Goal: Task Accomplishment & Management: Manage account settings

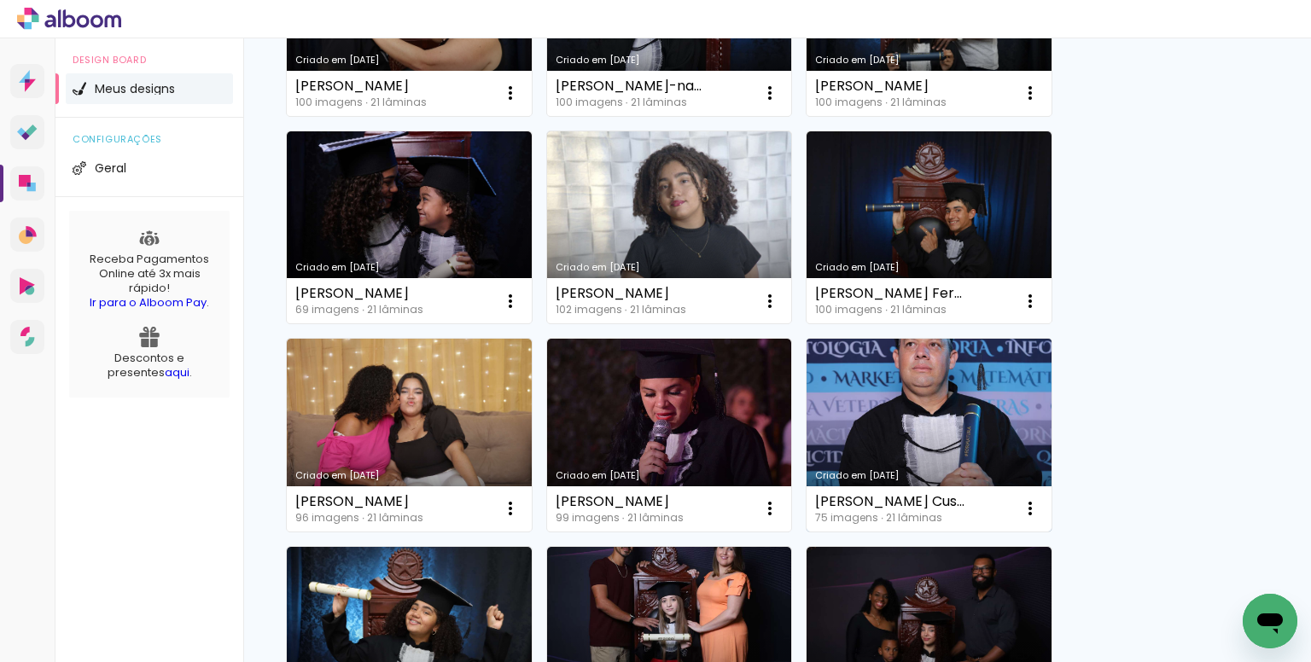
scroll to position [256, 0]
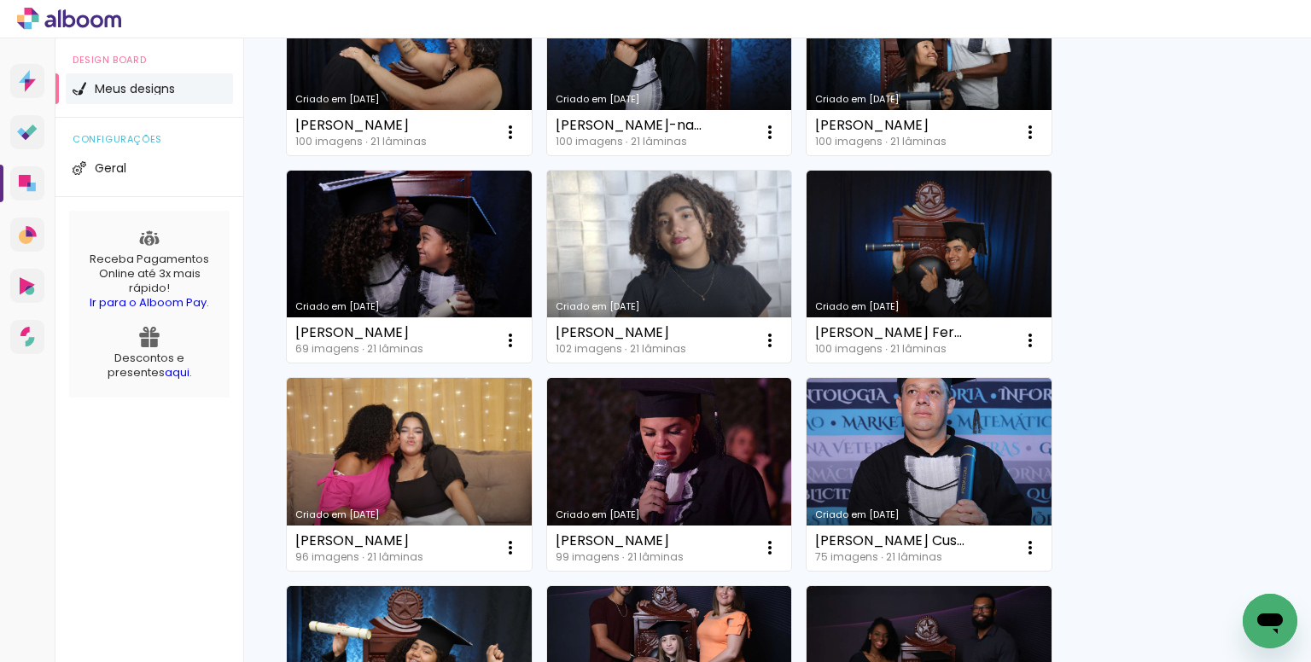
click at [713, 243] on link "Criado em [DATE]" at bounding box center [669, 267] width 245 height 193
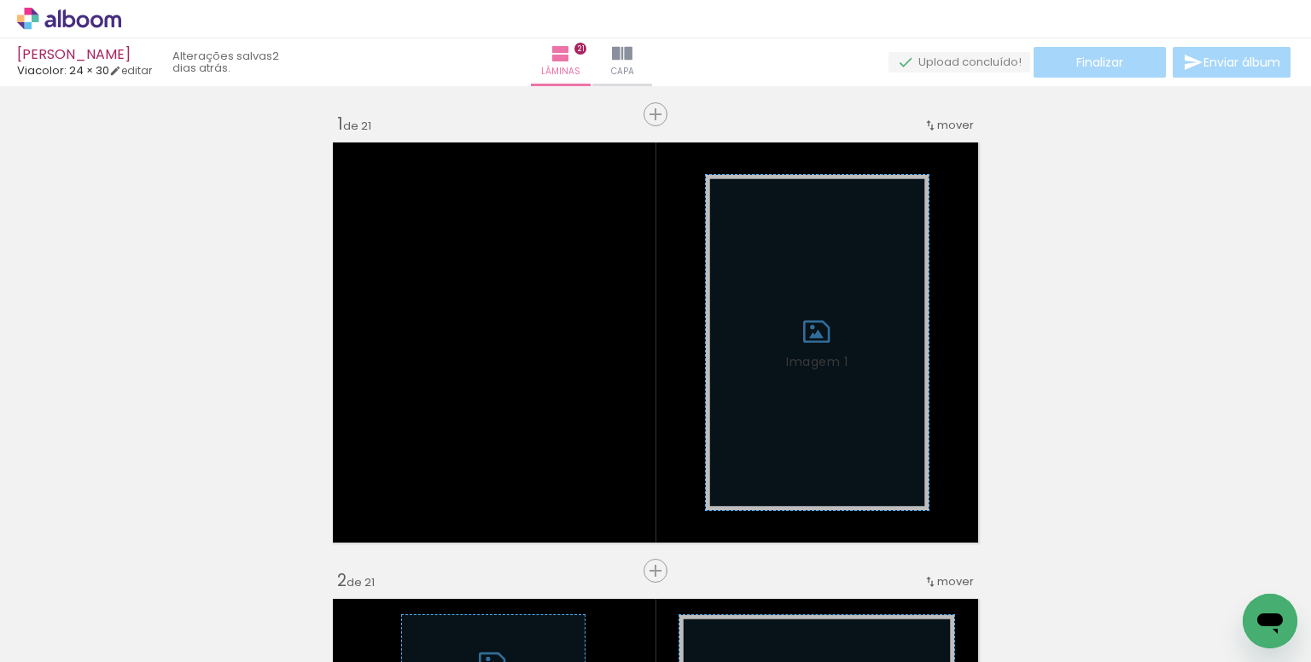
scroll to position [0, 1330]
click at [625, 570] on iron-icon at bounding box center [620, 571] width 18 height 18
click at [884, 566] on iron-icon at bounding box center [879, 571] width 18 height 18
click at [888, 564] on iron-icon at bounding box center [883, 571] width 18 height 18
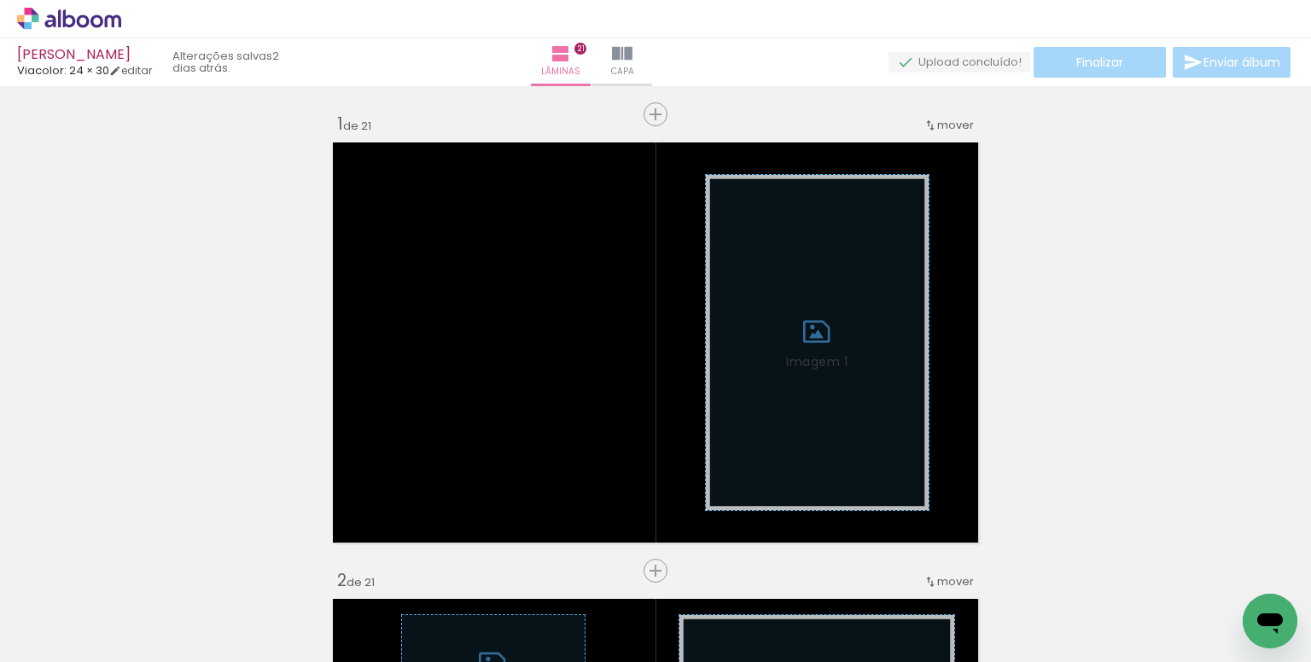
scroll to position [0, 5026]
click at [563, 571] on iron-icon at bounding box center [558, 571] width 18 height 18
click at [813, 570] on iron-icon at bounding box center [807, 571] width 18 height 18
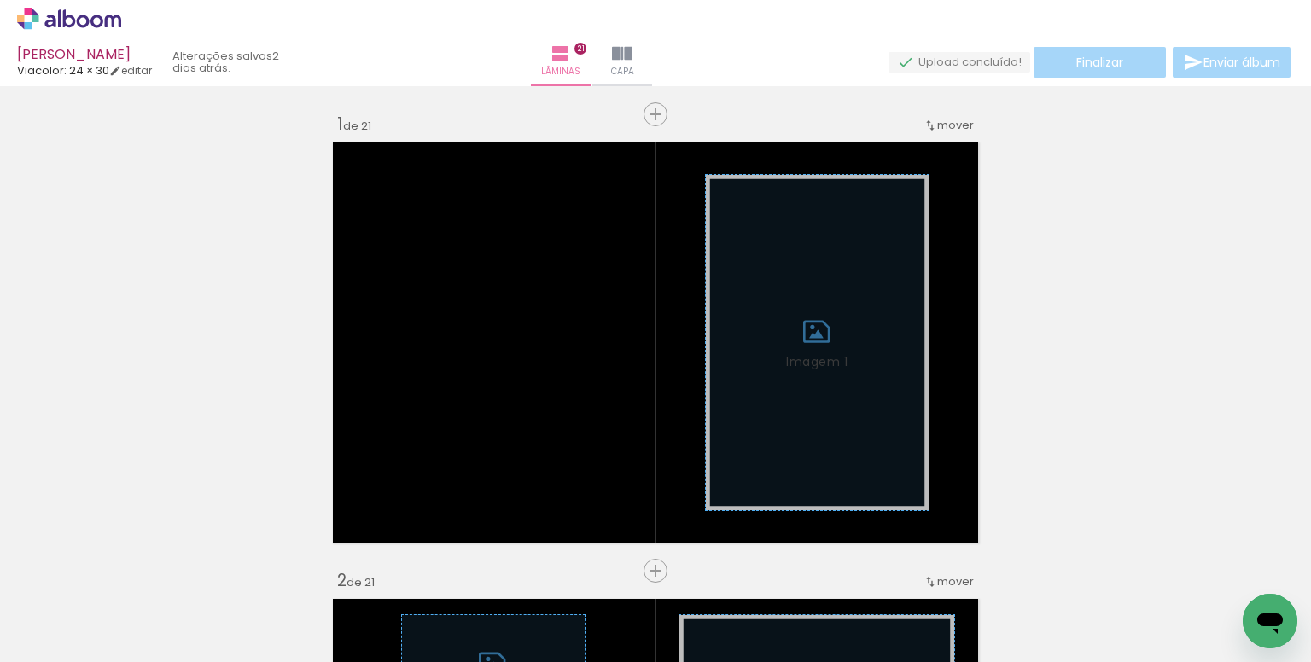
click at [997, 565] on iron-icon at bounding box center [991, 571] width 18 height 18
click at [270, 567] on iron-icon at bounding box center [263, 571] width 18 height 18
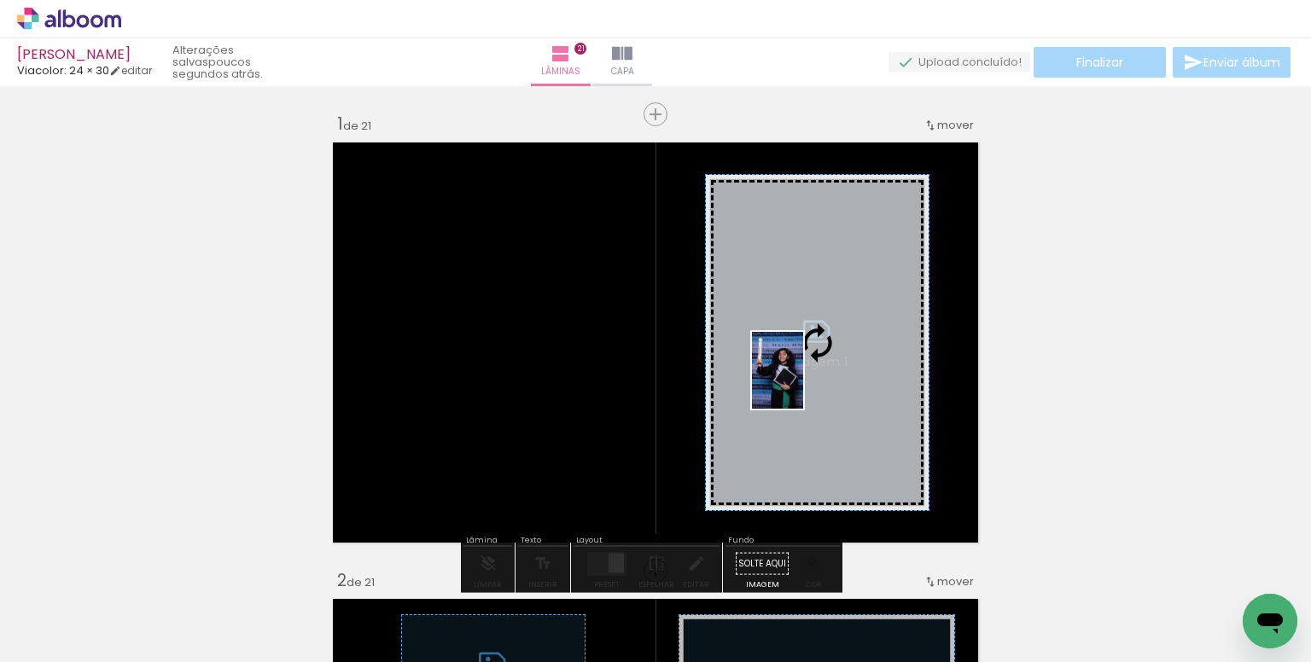
drag, startPoint x: 744, startPoint y: 622, endPoint x: 803, endPoint y: 383, distance: 246.4
click at [803, 383] on quentale-workspace at bounding box center [655, 331] width 1311 height 662
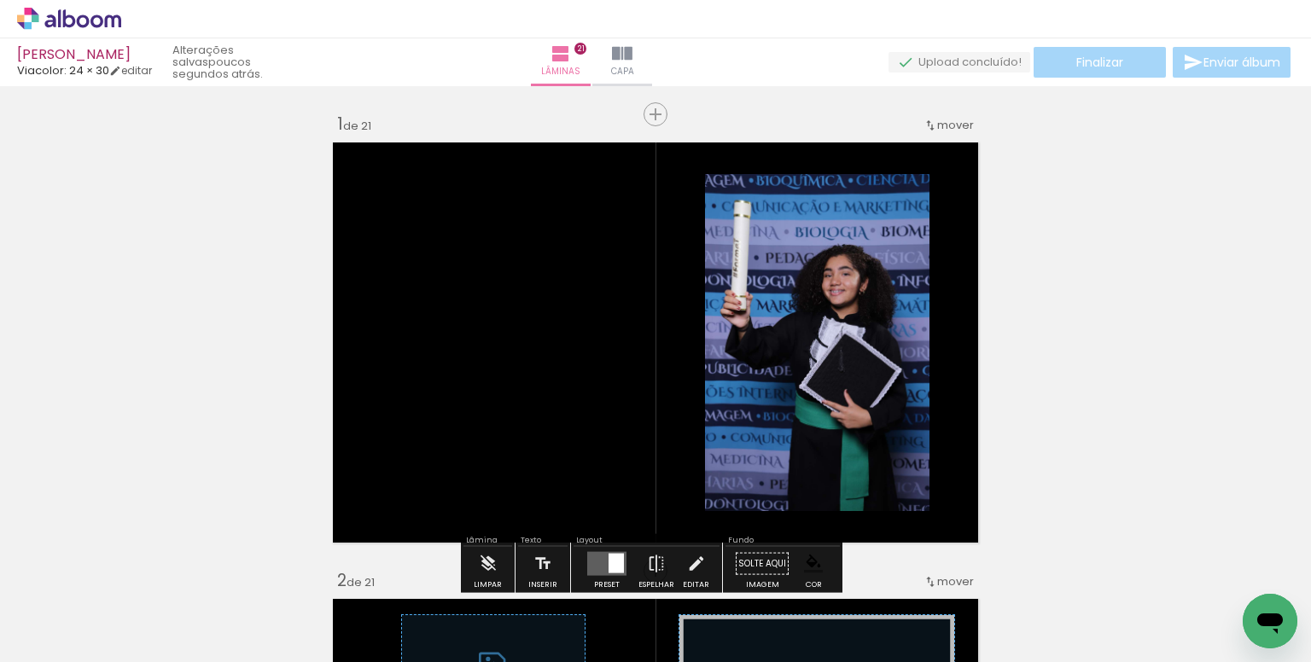
click at [873, 266] on paper-item at bounding box center [879, 268] width 31 height 12
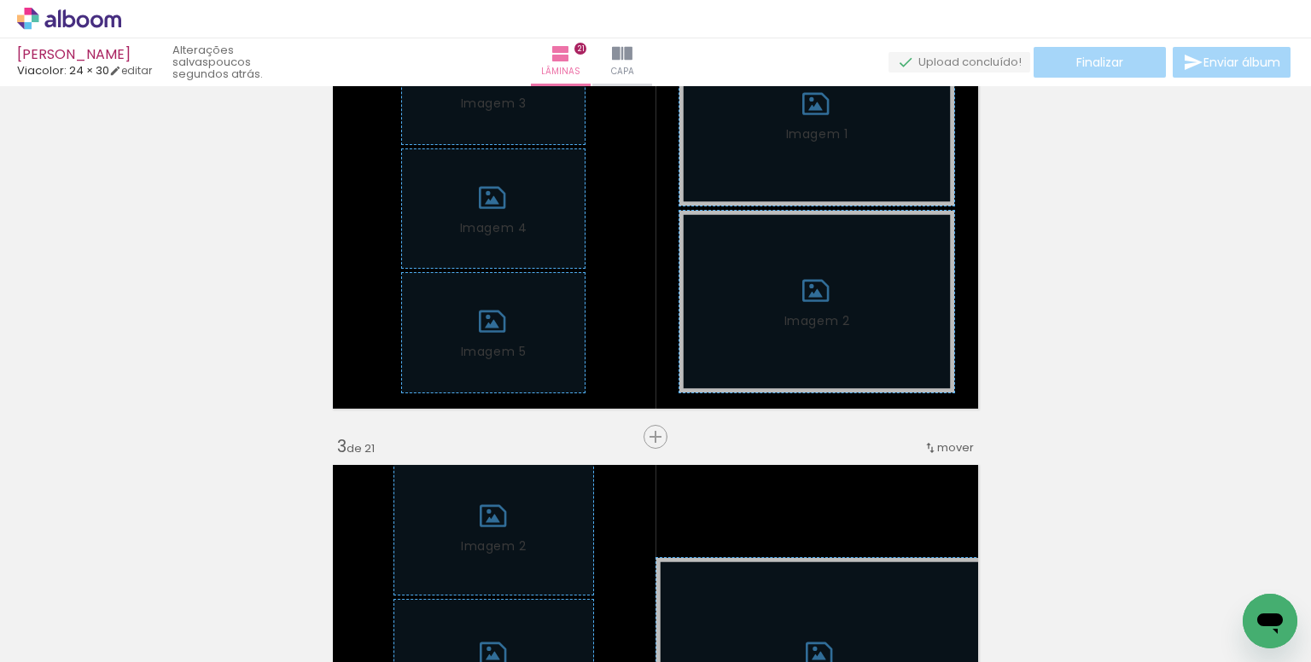
scroll to position [598, 0]
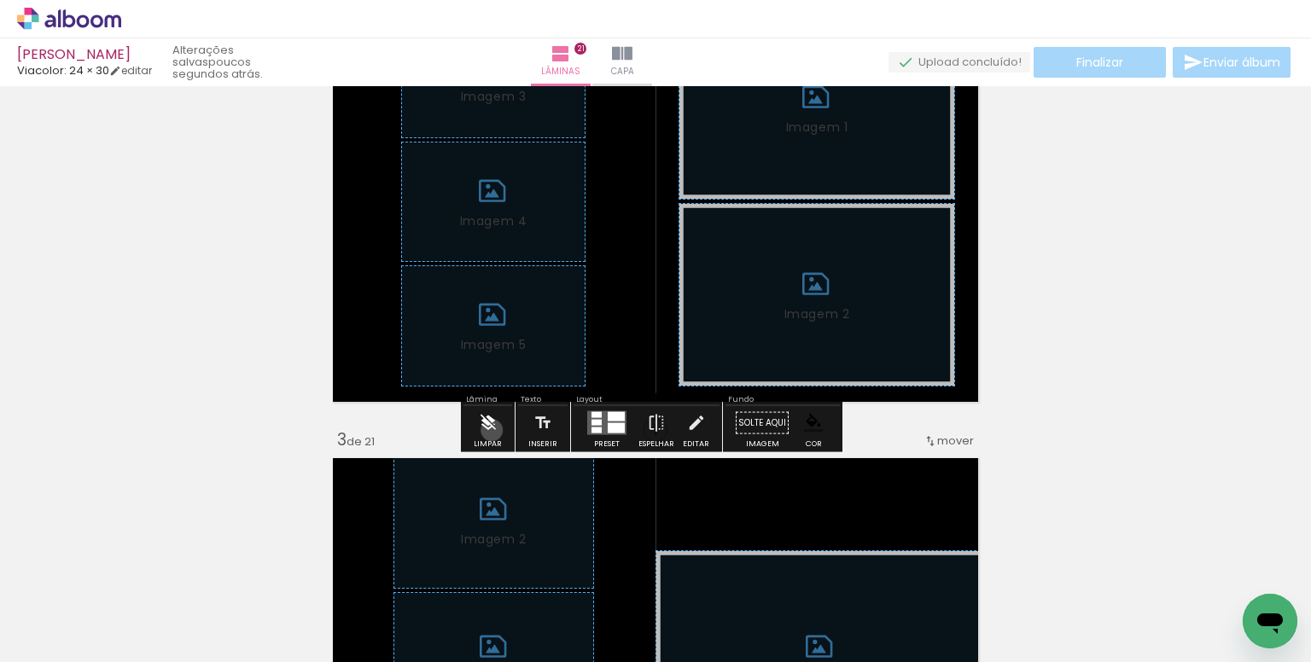
click at [492, 430] on iron-icon at bounding box center [488, 423] width 19 height 34
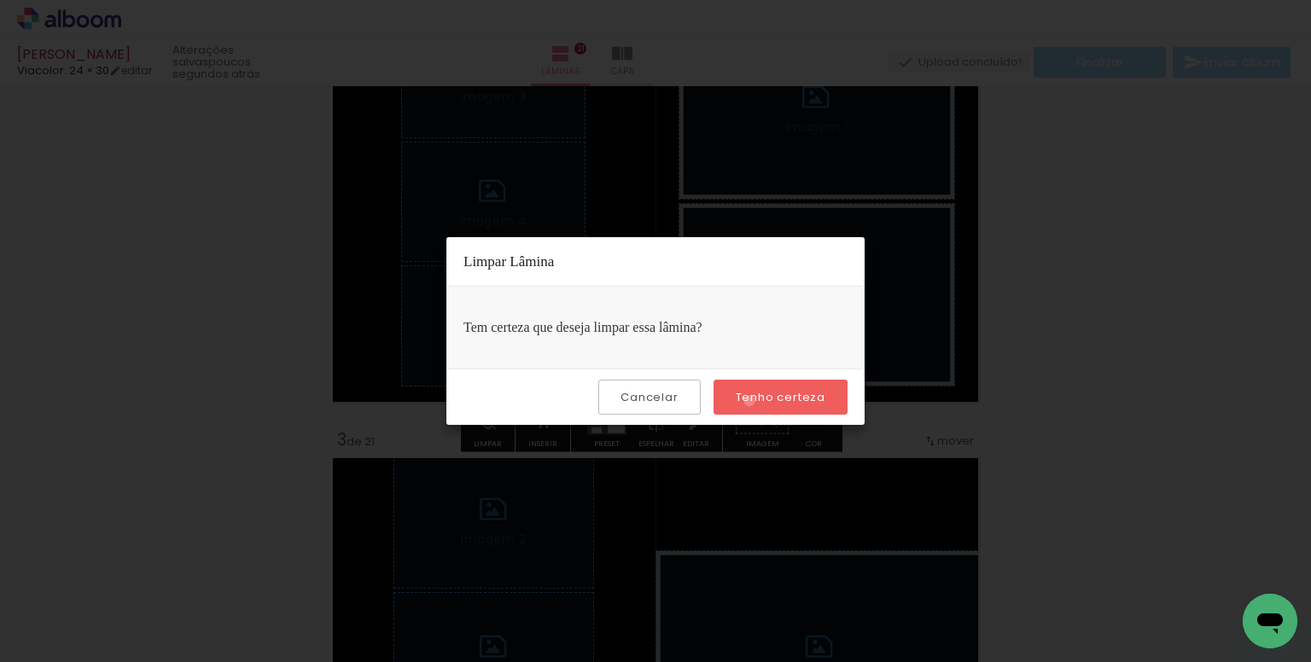
click at [0, 0] on slot "Tenho certeza" at bounding box center [0, 0] width 0 height 0
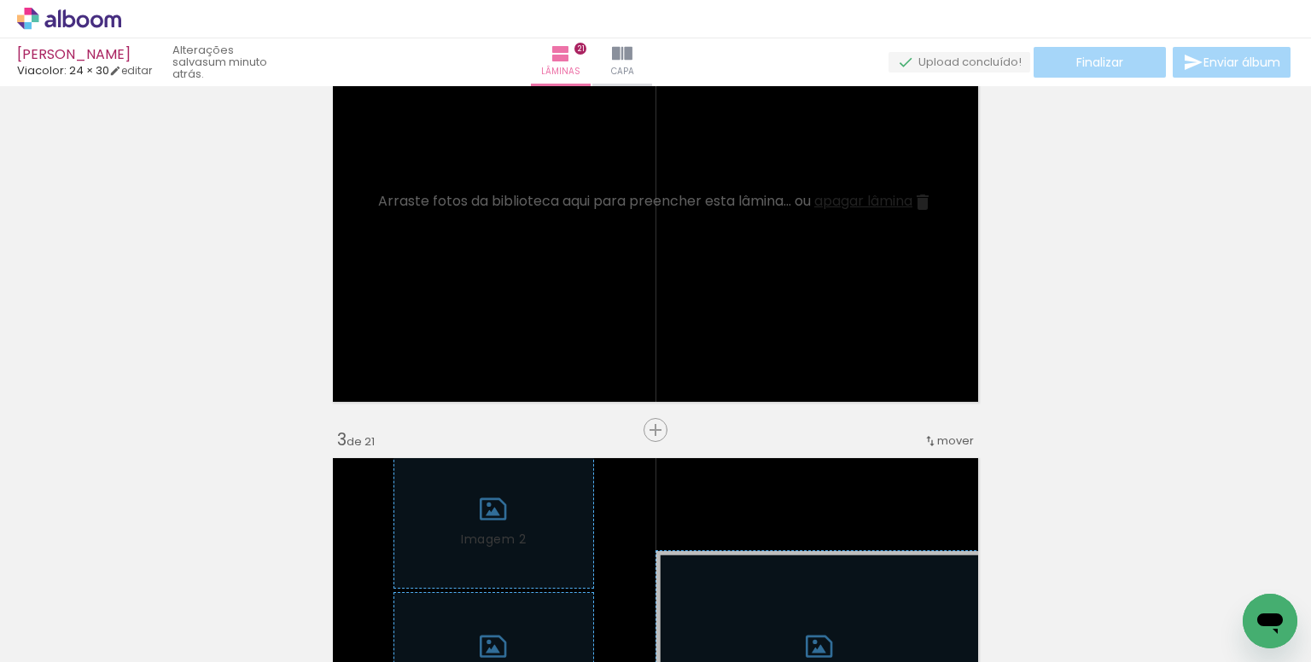
click at [72, 609] on input "Todas as fotos" at bounding box center [47, 611] width 65 height 15
click at [0, 0] on slot "Não utilizadas" at bounding box center [0, 0] width 0 height 0
type input "Não utilizadas"
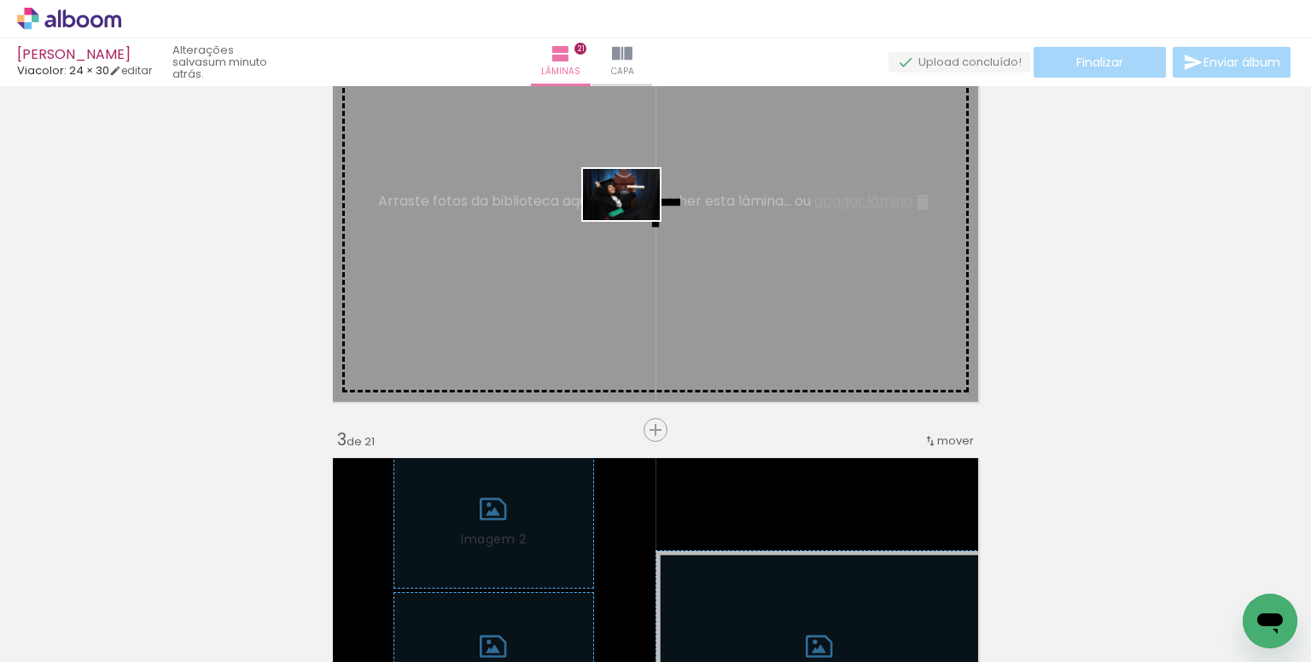
drag, startPoint x: 602, startPoint y: 604, endPoint x: 634, endPoint y: 220, distance: 384.7
click at [634, 220] on quentale-workspace at bounding box center [655, 331] width 1311 height 662
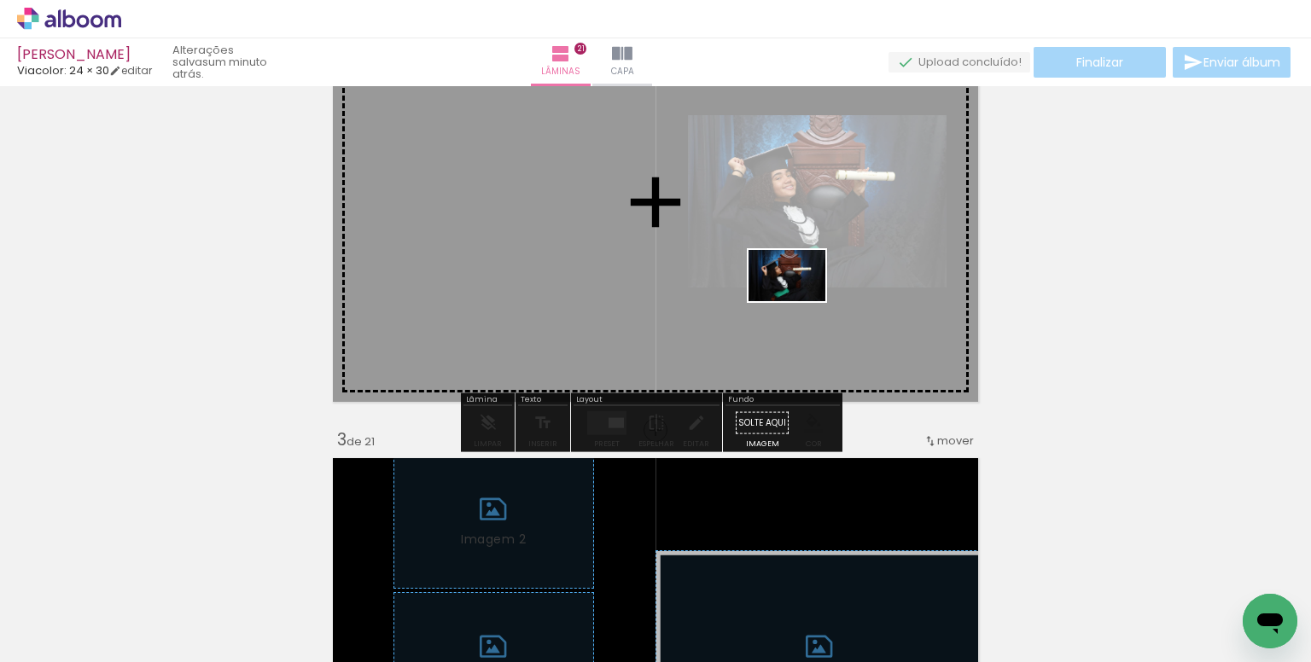
drag, startPoint x: 1020, startPoint y: 554, endPoint x: 800, endPoint y: 301, distance: 335.2
click at [800, 301] on quentale-workspace at bounding box center [655, 331] width 1311 height 662
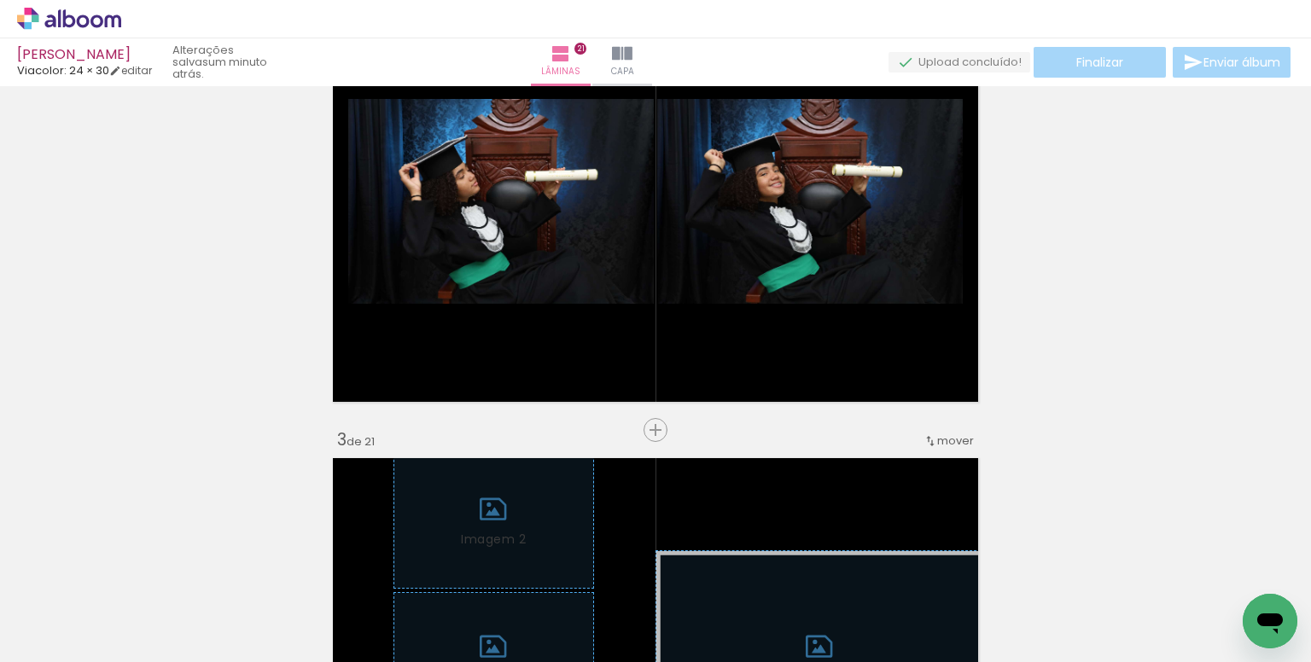
scroll to position [0, 4122]
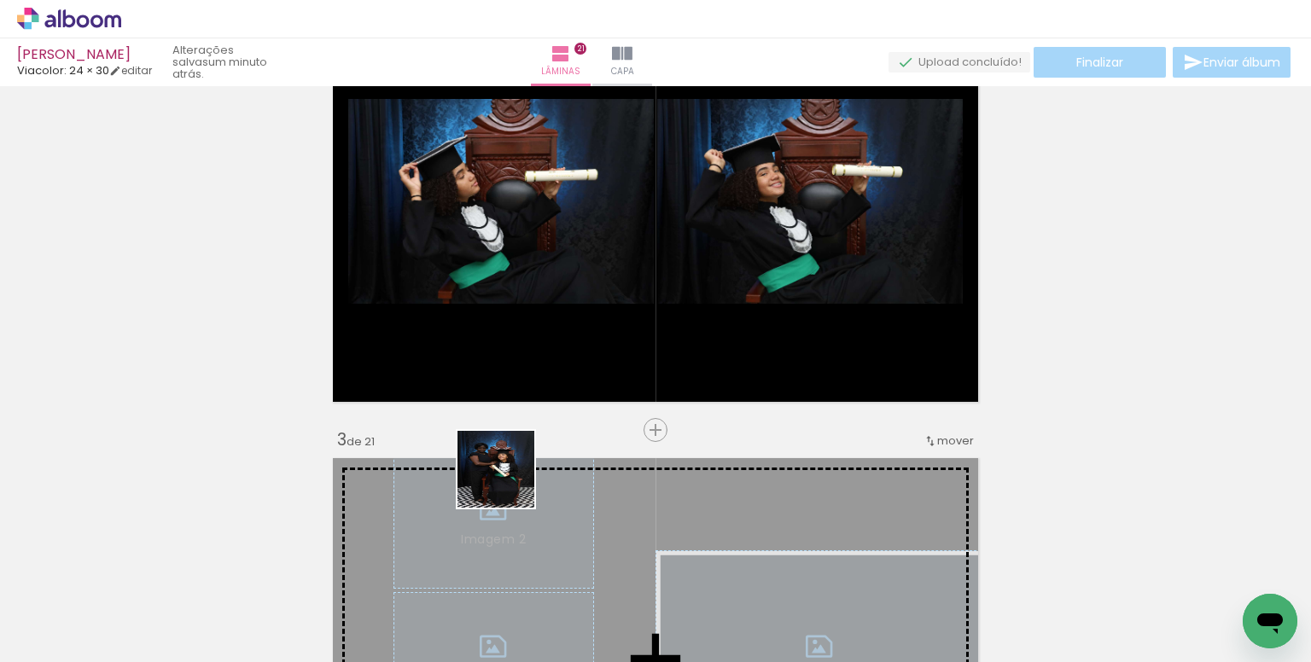
drag, startPoint x: 472, startPoint y: 598, endPoint x: 591, endPoint y: 257, distance: 360.7
click at [591, 257] on quentale-workspace at bounding box center [655, 331] width 1311 height 662
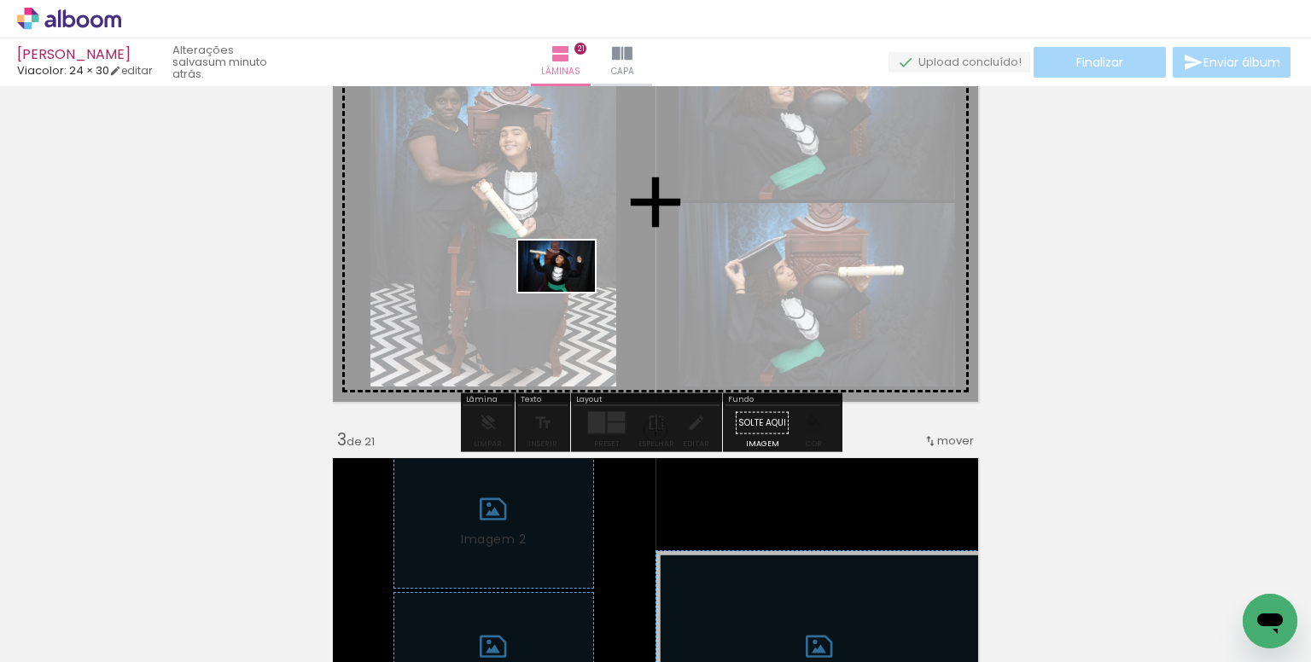
drag, startPoint x: 371, startPoint y: 613, endPoint x: 569, endPoint y: 292, distance: 377.2
click at [569, 292] on quentale-workspace at bounding box center [655, 331] width 1311 height 662
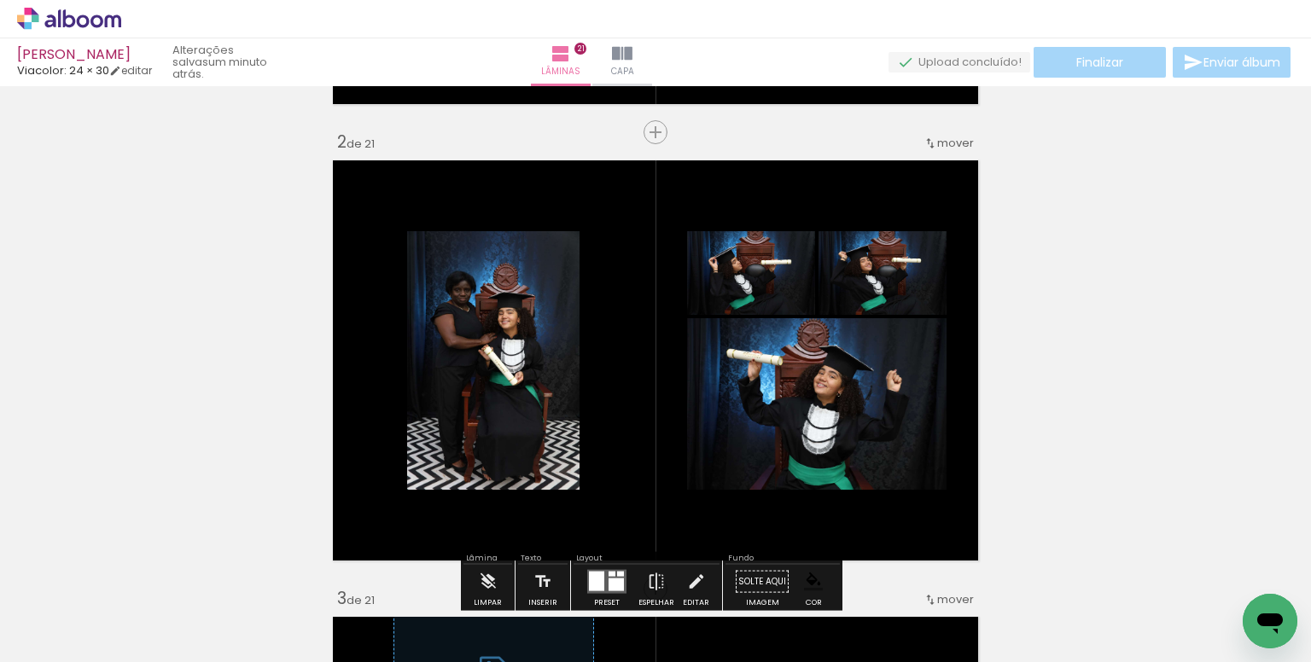
scroll to position [427, 0]
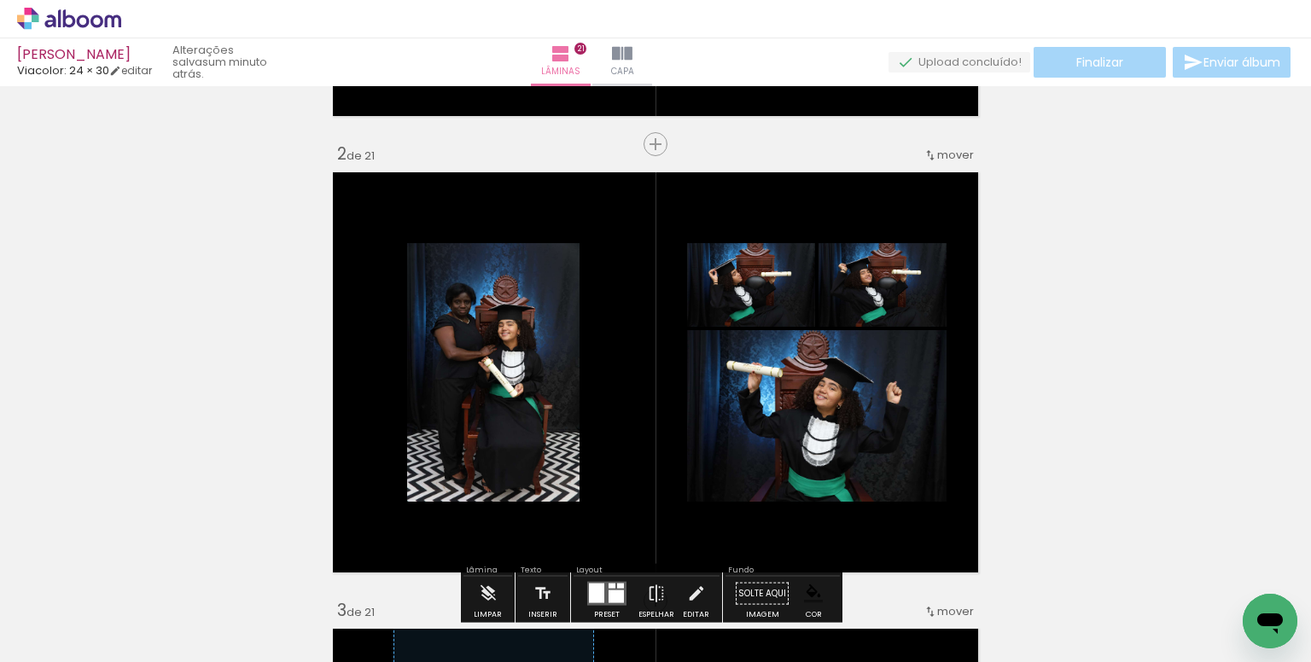
click at [416, 359] on paper-item at bounding box center [427, 364] width 31 height 12
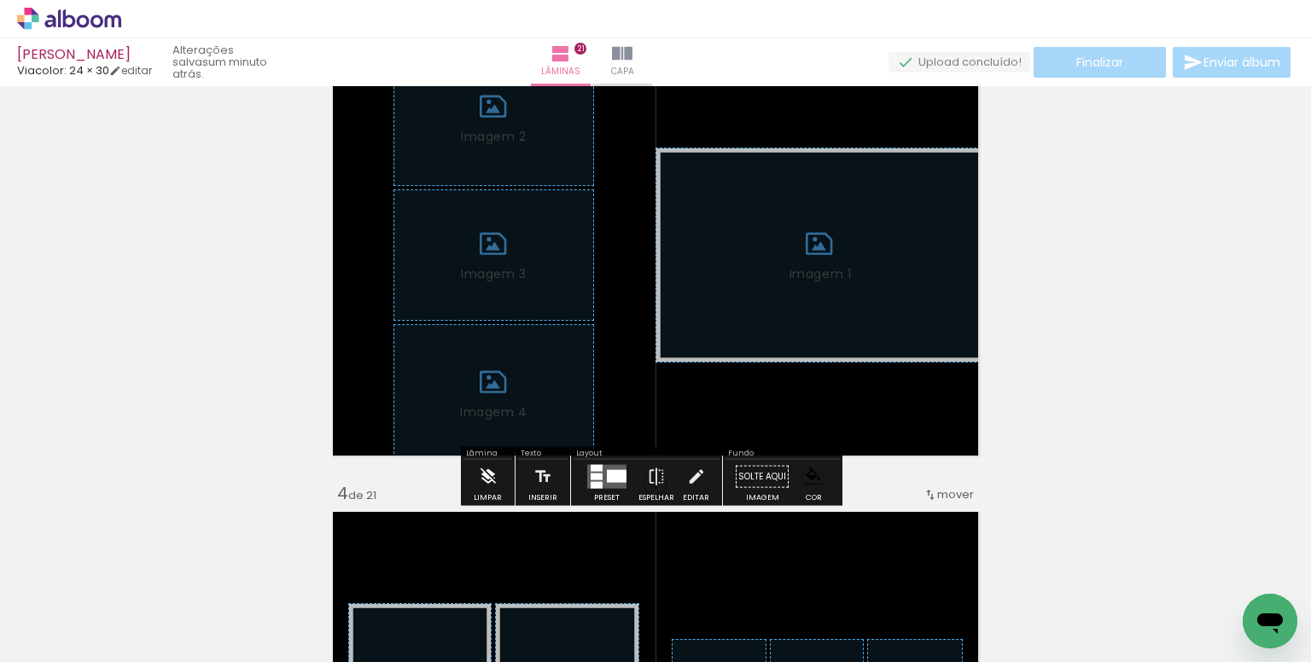
scroll to position [1024, 0]
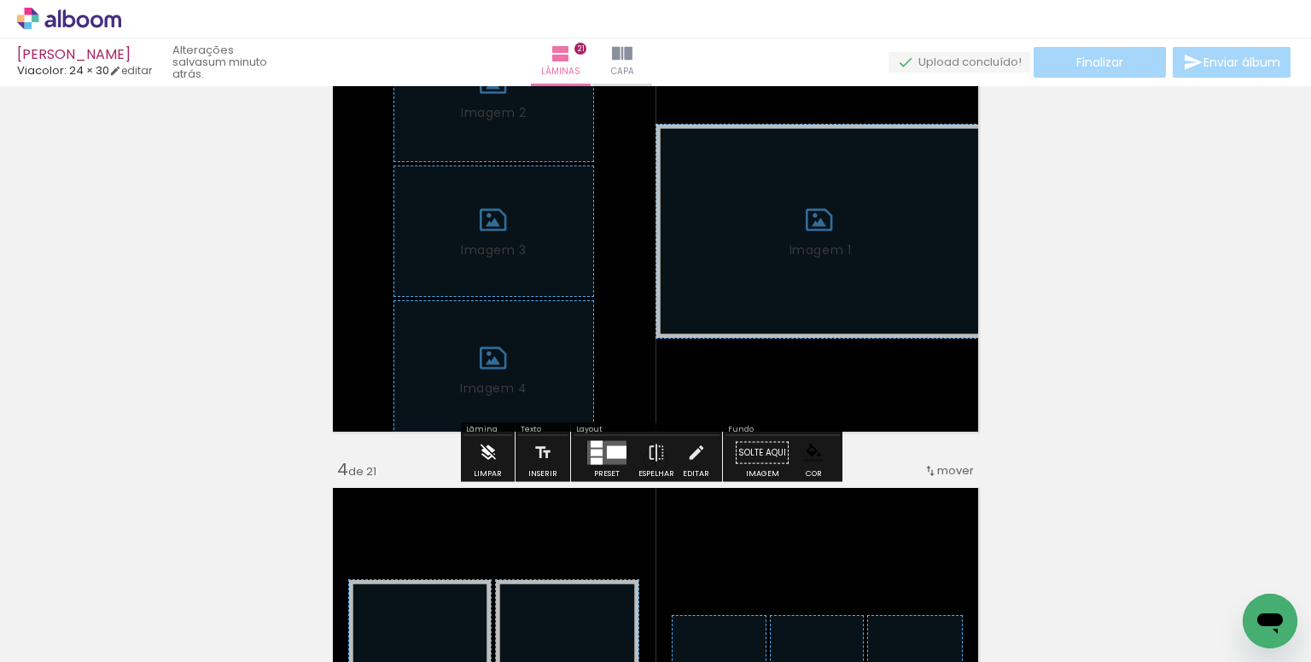
click at [489, 455] on iron-icon at bounding box center [488, 453] width 19 height 34
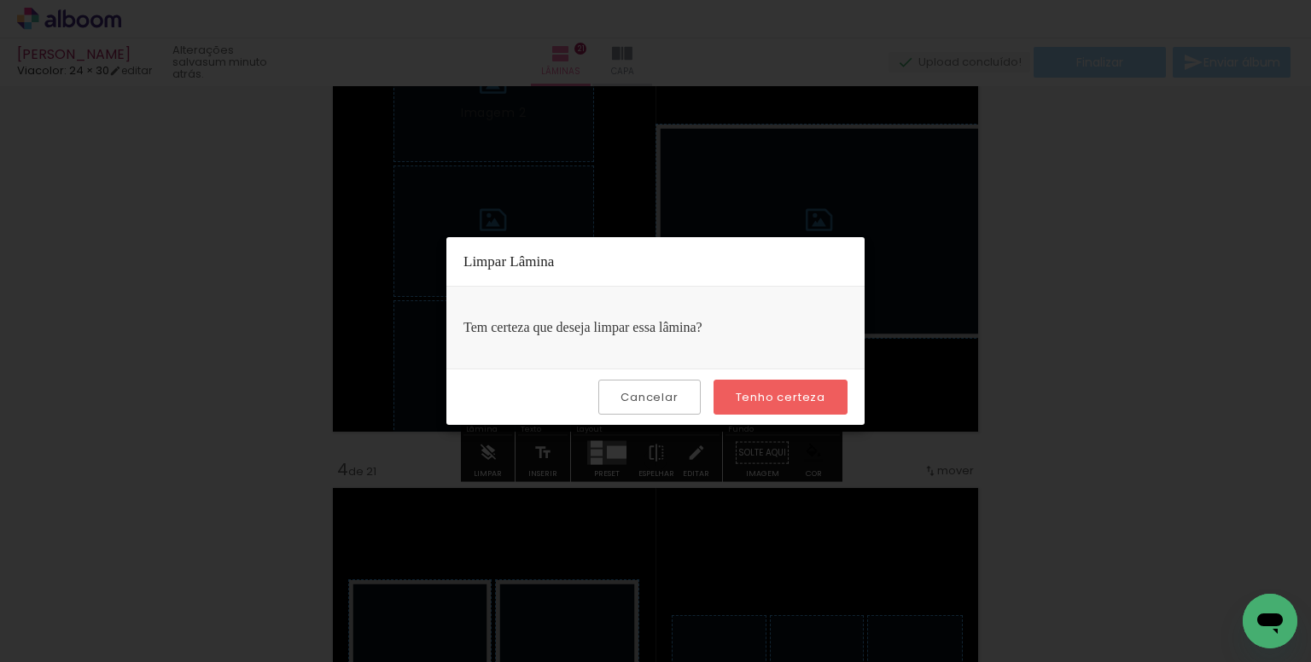
click at [0, 0] on slot "Tenho certeza" at bounding box center [0, 0] width 0 height 0
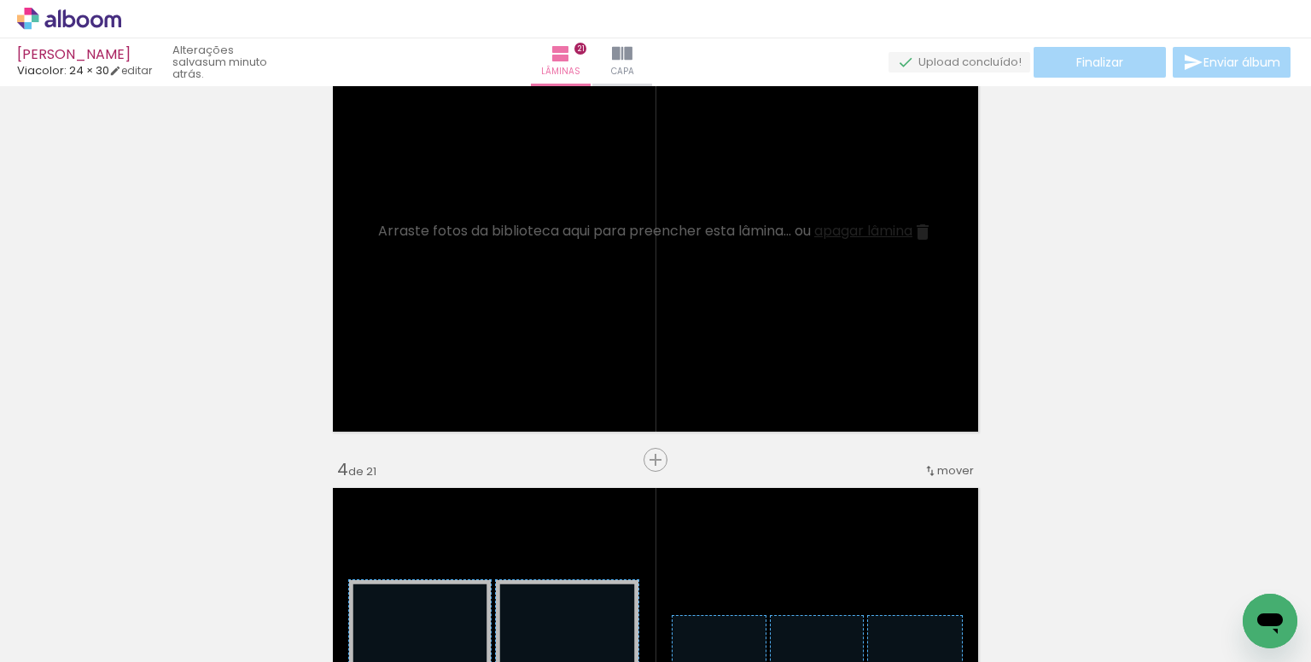
scroll to position [0, 0]
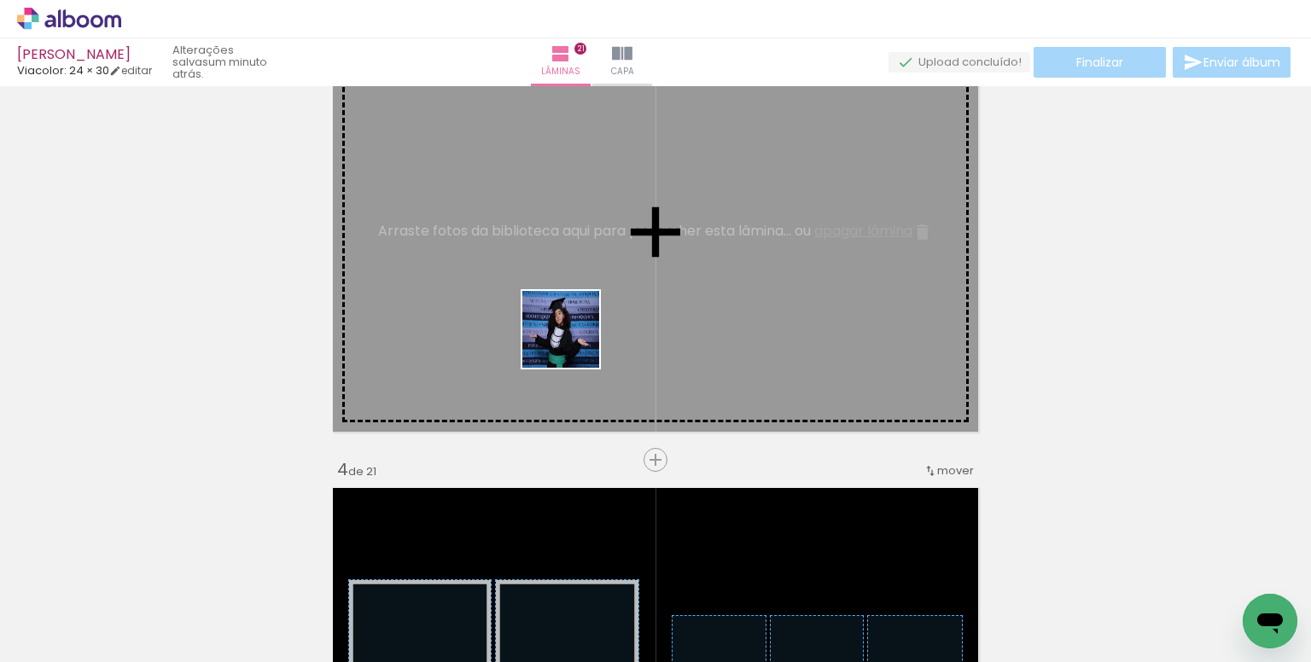
drag, startPoint x: 574, startPoint y: 513, endPoint x: 570, endPoint y: 322, distance: 191.3
click at [570, 322] on quentale-workspace at bounding box center [655, 331] width 1311 height 662
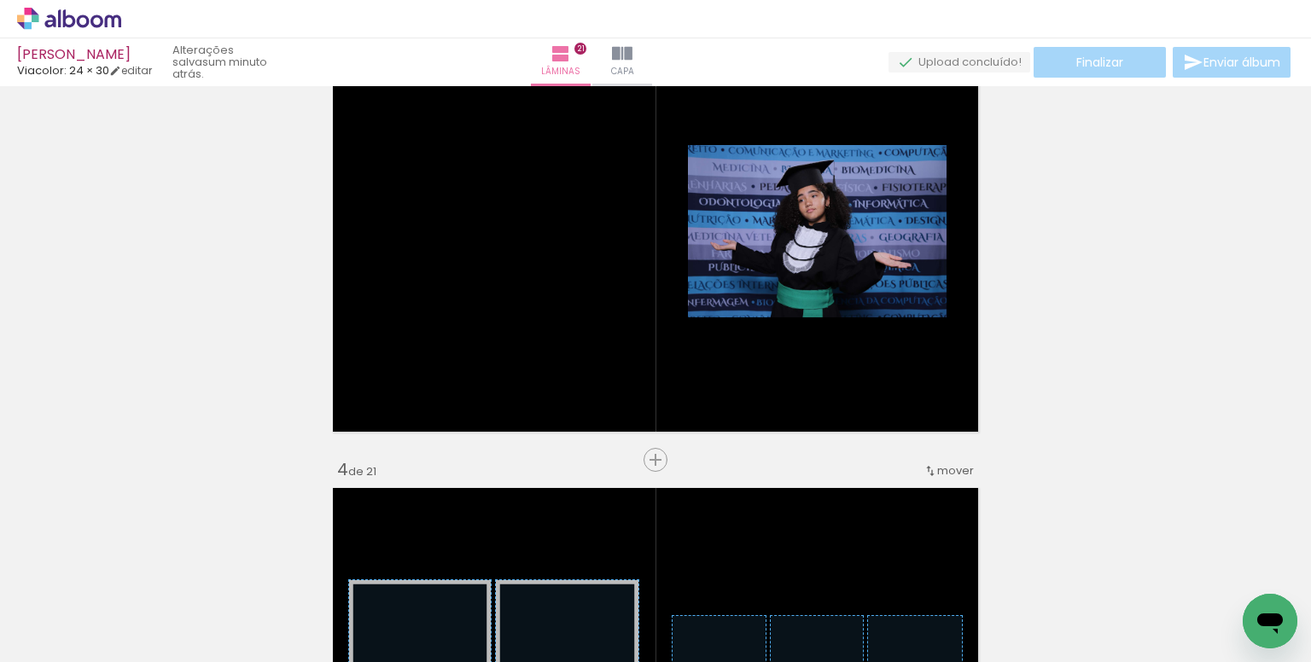
scroll to position [0, 1431]
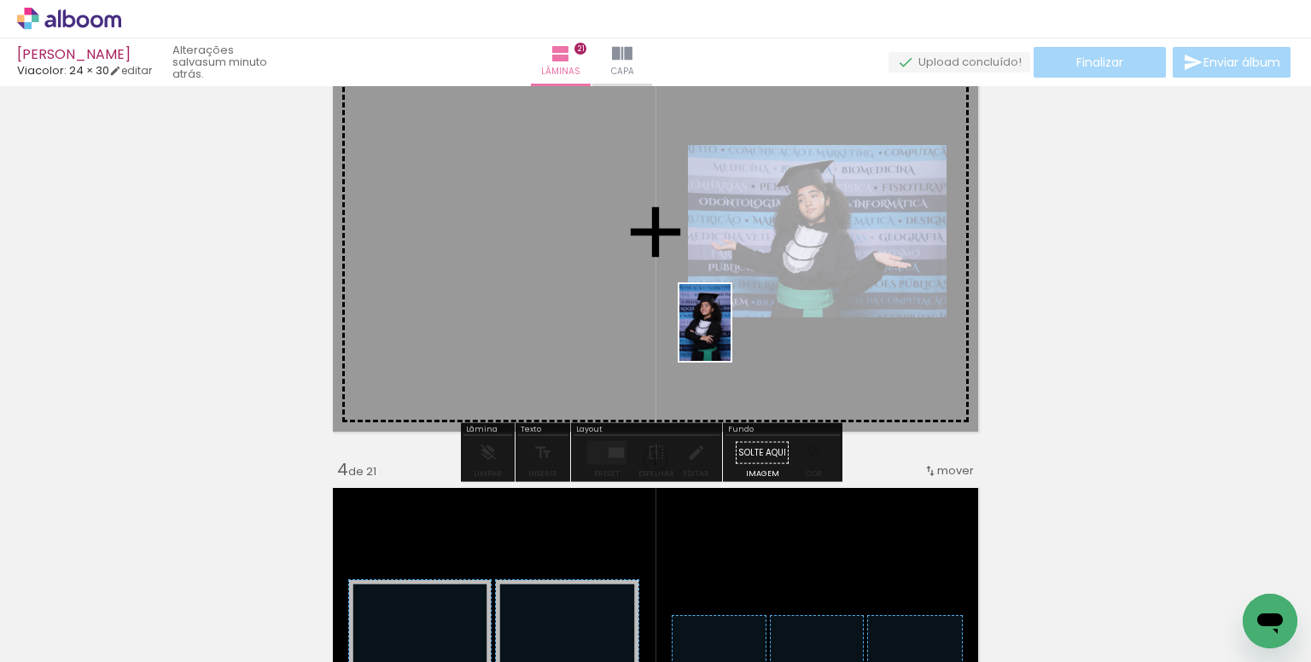
drag, startPoint x: 839, startPoint y: 604, endPoint x: 731, endPoint y: 335, distance: 289.9
click at [731, 335] on quentale-workspace at bounding box center [655, 331] width 1311 height 662
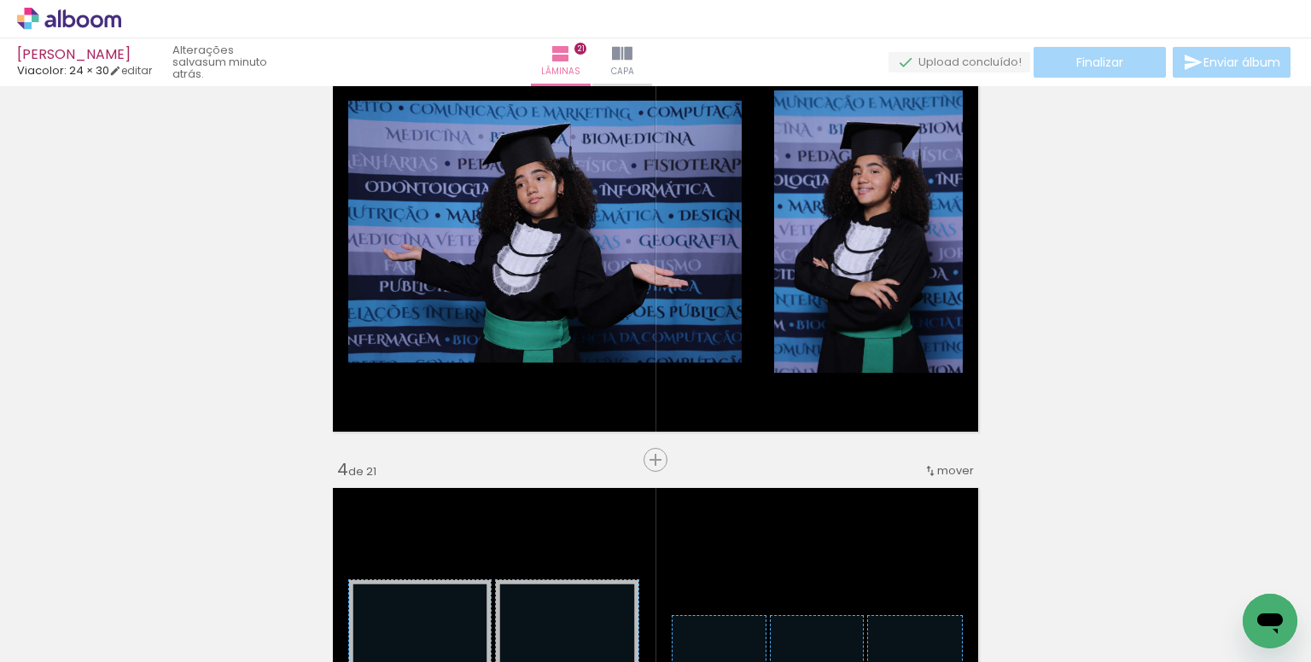
scroll to position [0, 1762]
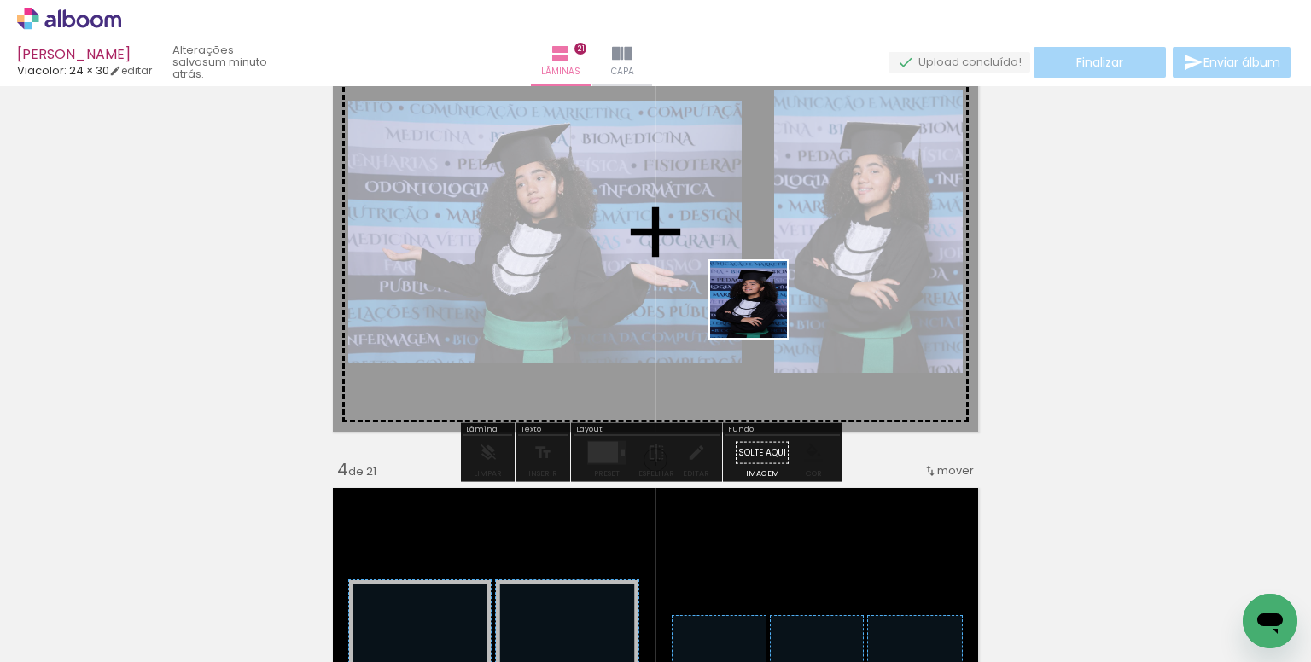
drag, startPoint x: 792, startPoint y: 588, endPoint x: 796, endPoint y: 528, distance: 59.9
click at [761, 317] on quentale-workspace at bounding box center [655, 331] width 1311 height 662
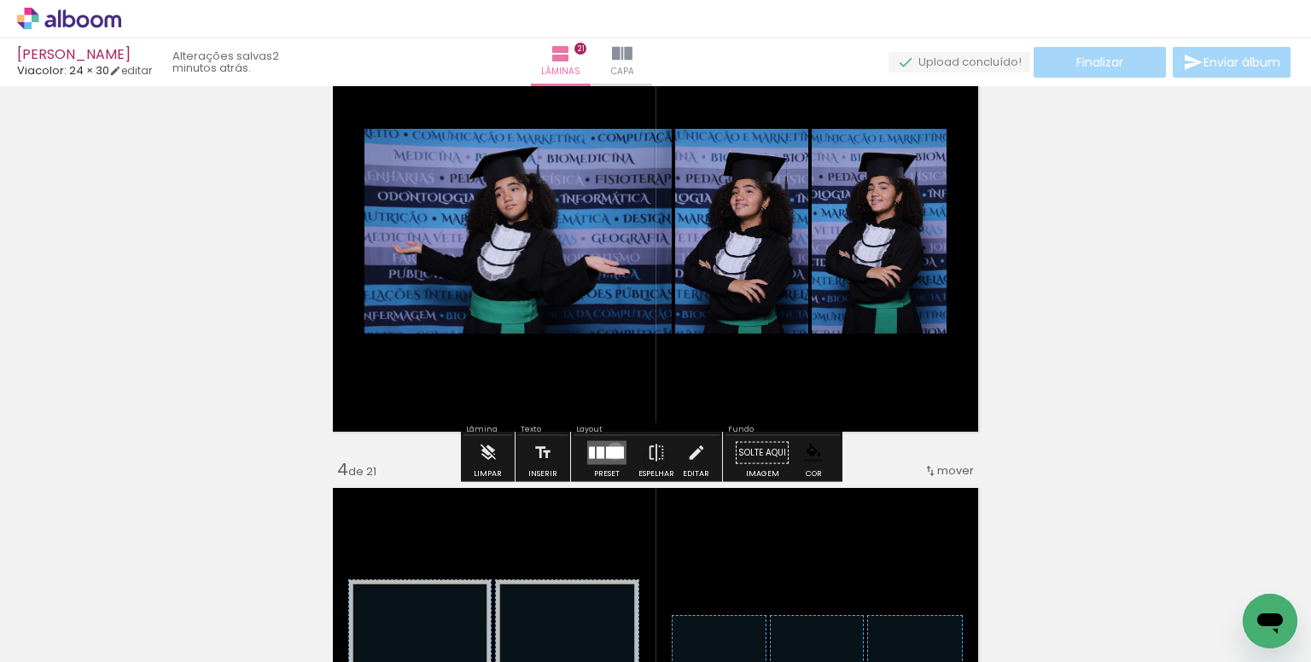
click at [611, 451] on div at bounding box center [615, 453] width 18 height 12
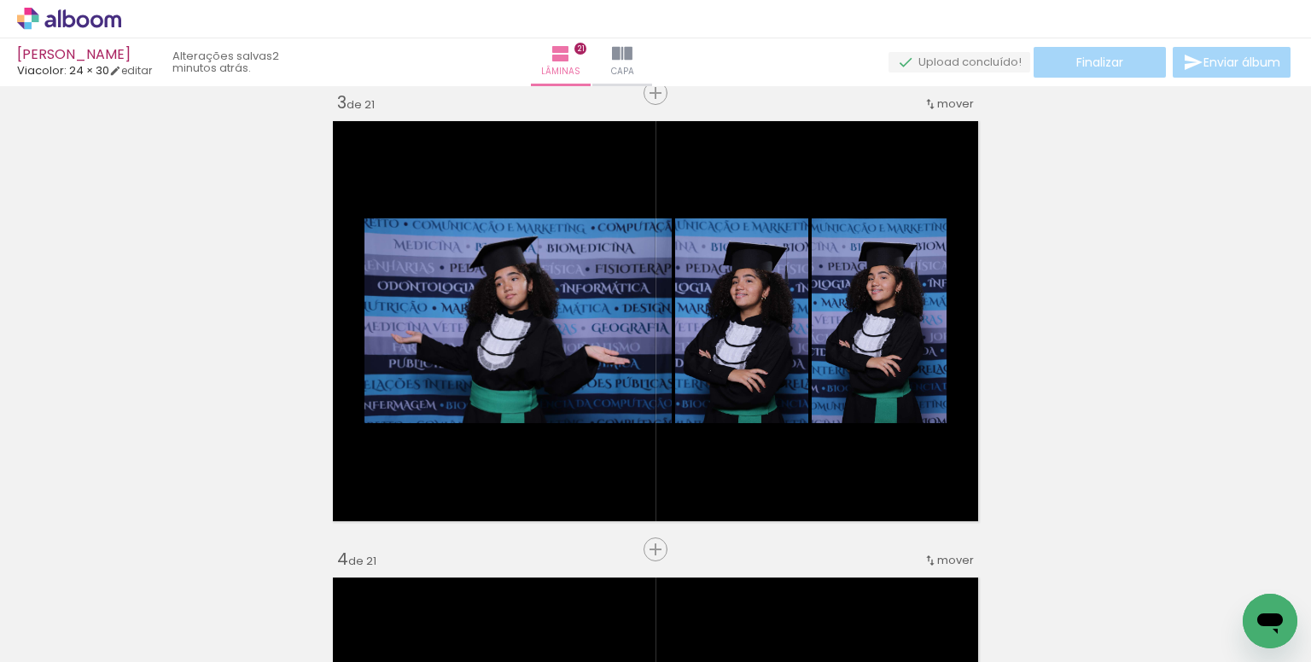
scroll to position [0, 5170]
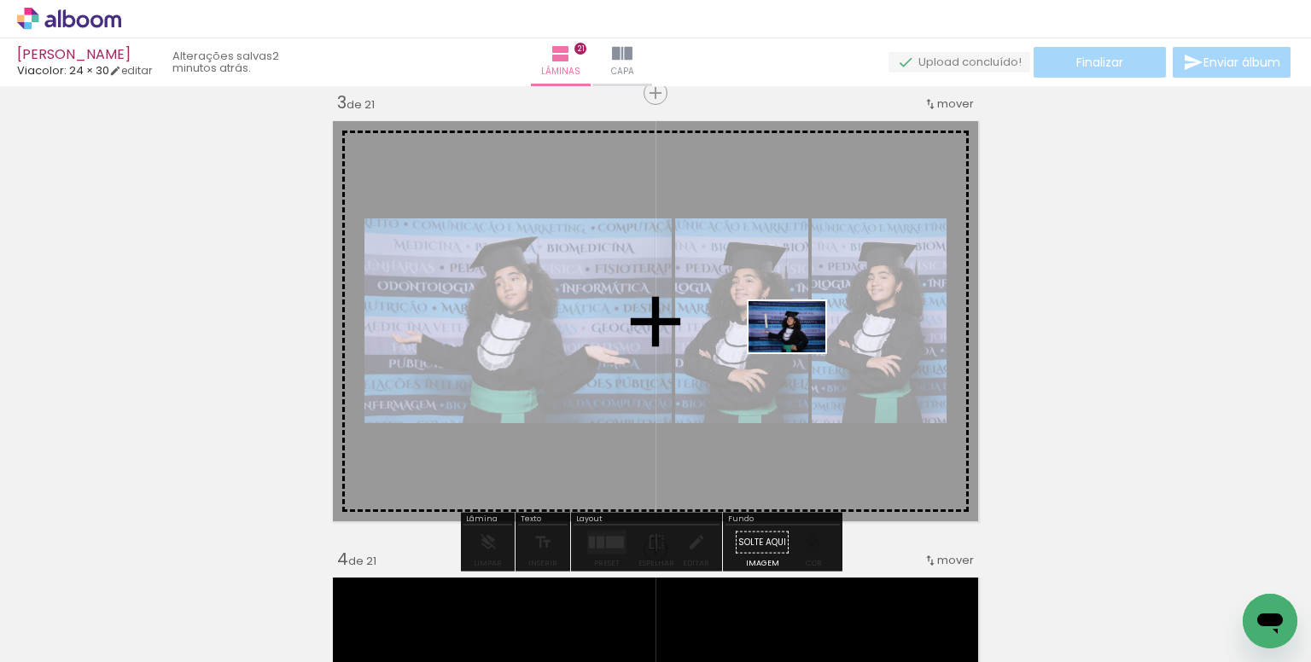
drag, startPoint x: 851, startPoint y: 563, endPoint x: 800, endPoint y: 353, distance: 217.0
click at [800, 353] on quentale-workspace at bounding box center [655, 331] width 1311 height 662
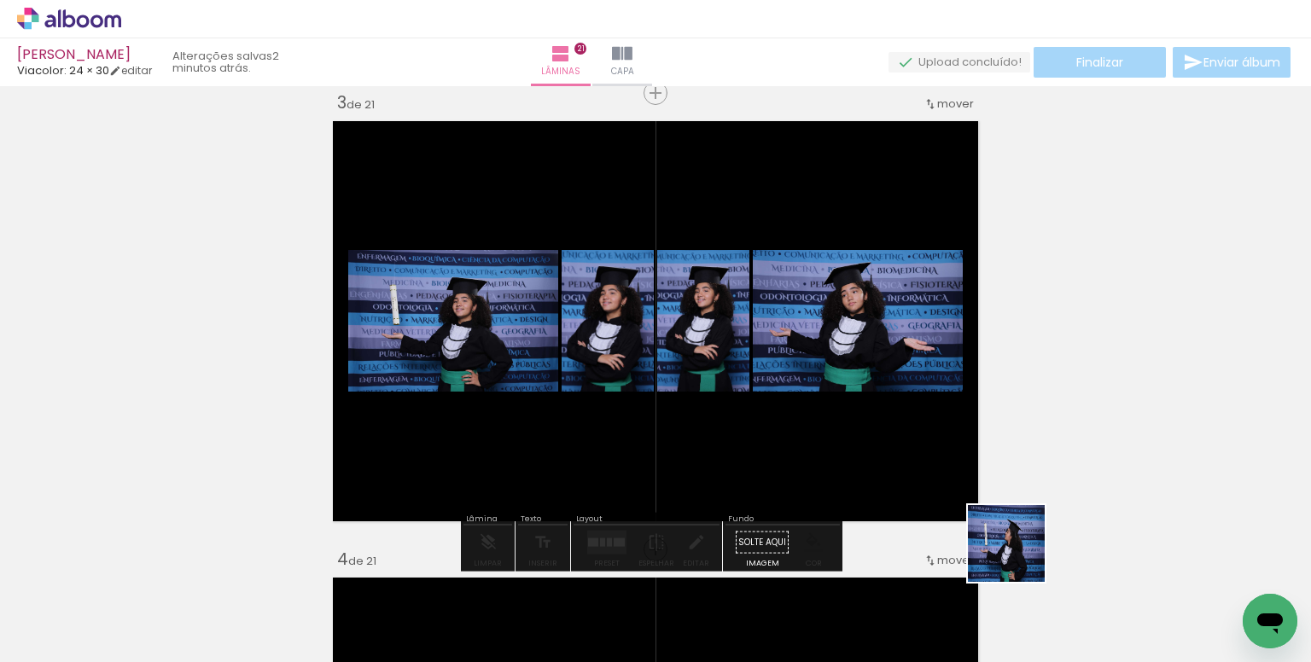
drag, startPoint x: 1039, startPoint y: 609, endPoint x: 807, endPoint y: 445, distance: 284.2
click at [831, 424] on quentale-workspace at bounding box center [655, 331] width 1311 height 662
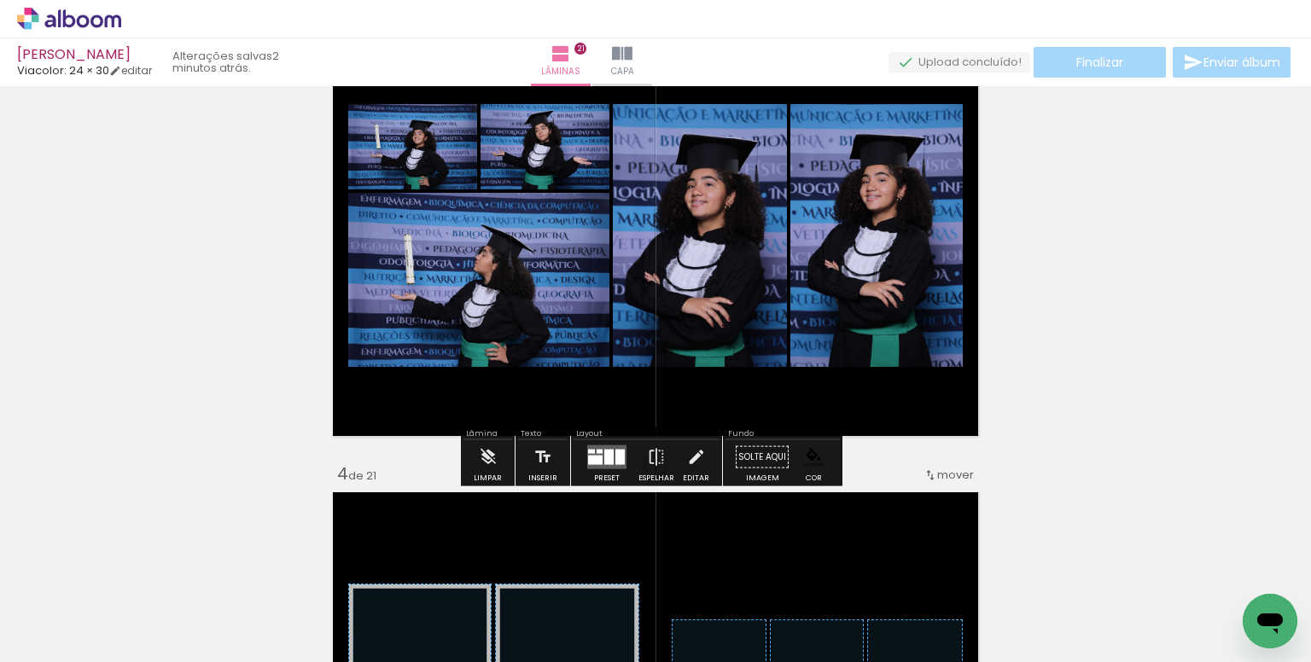
click at [616, 458] on div at bounding box center [620, 457] width 9 height 15
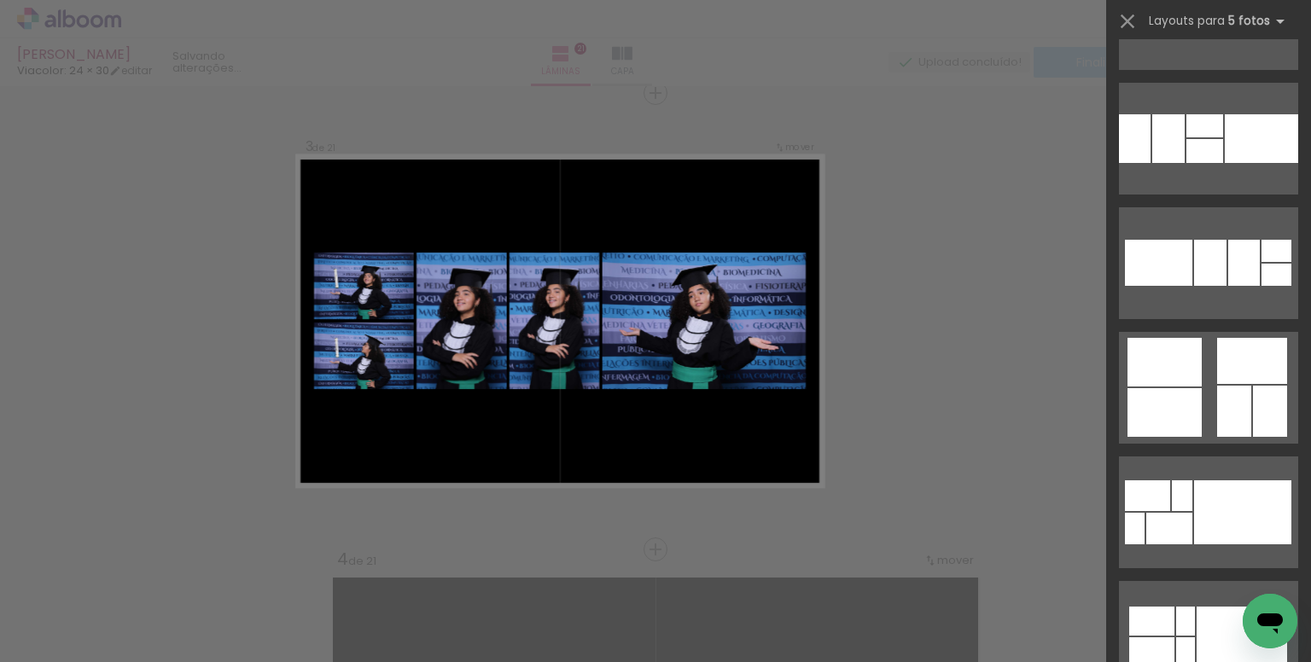
scroll to position [3585, 0]
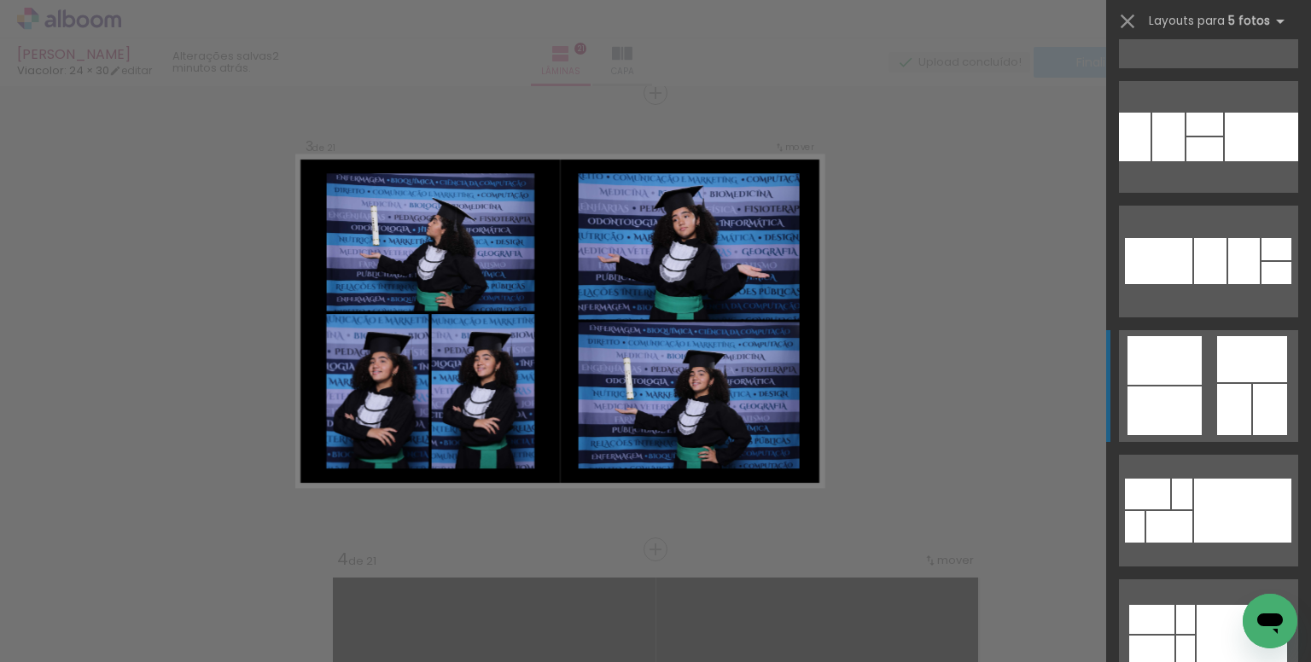
click at [1208, 370] on quentale-layouter at bounding box center [1208, 386] width 179 height 112
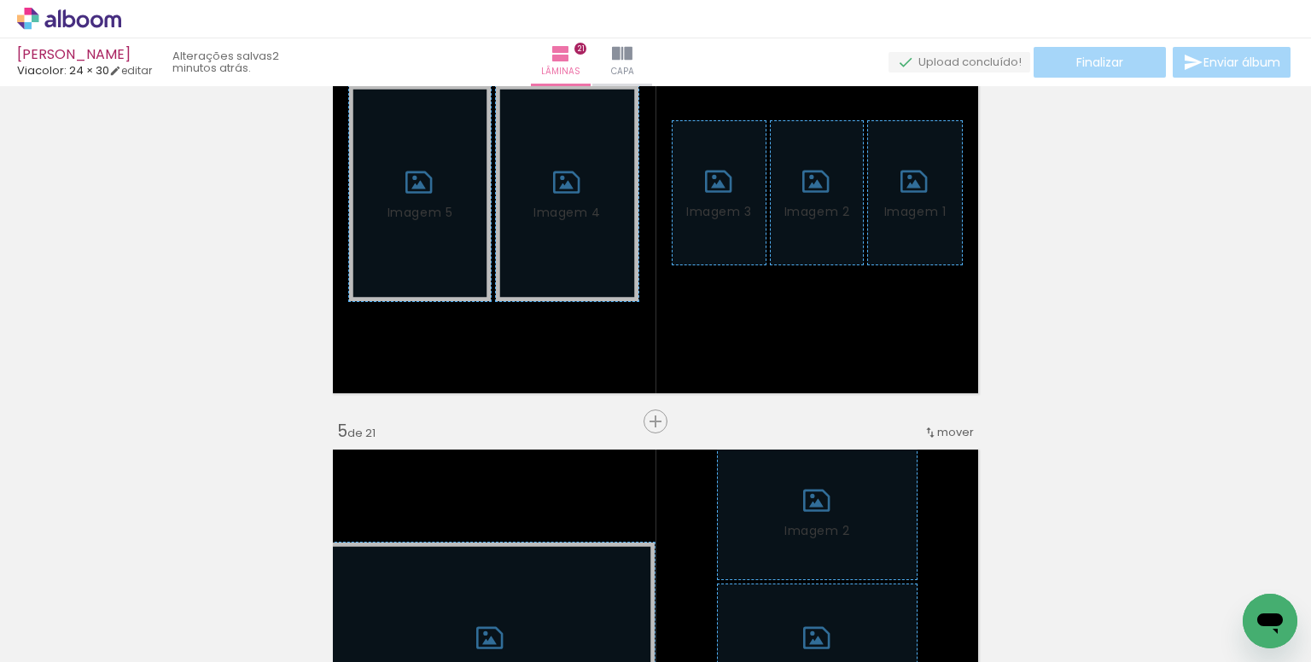
scroll to position [1532, 0]
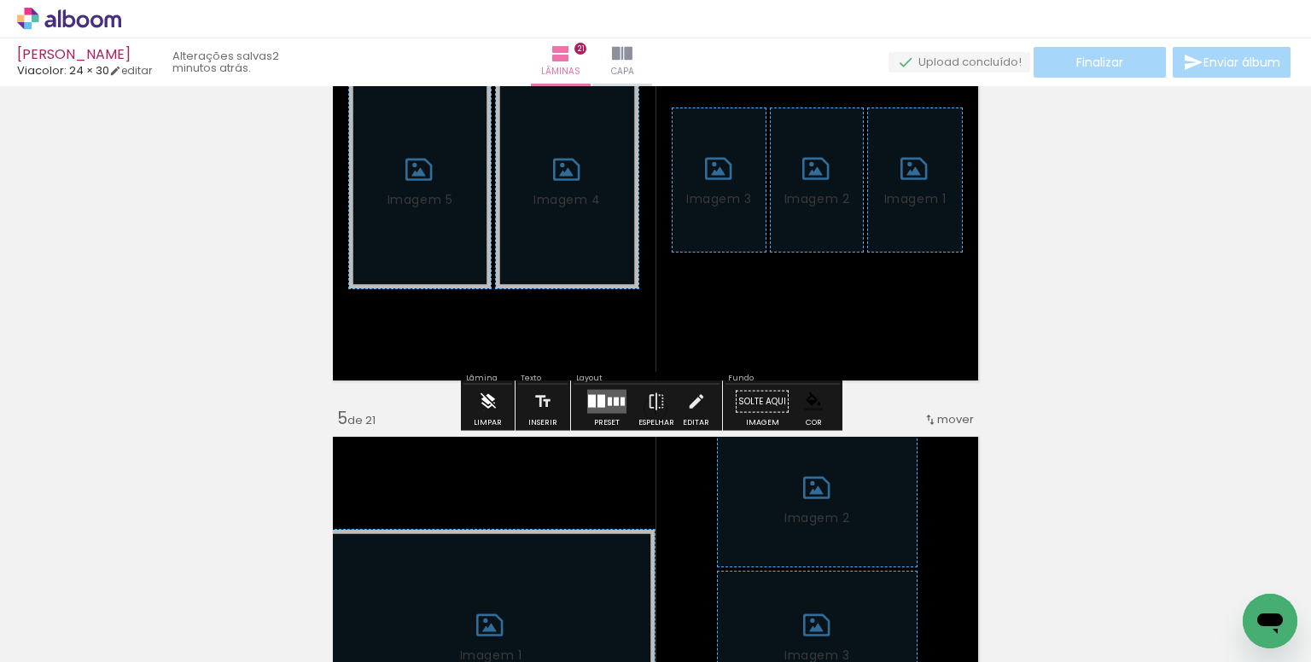
click at [484, 411] on iron-icon at bounding box center [488, 402] width 19 height 34
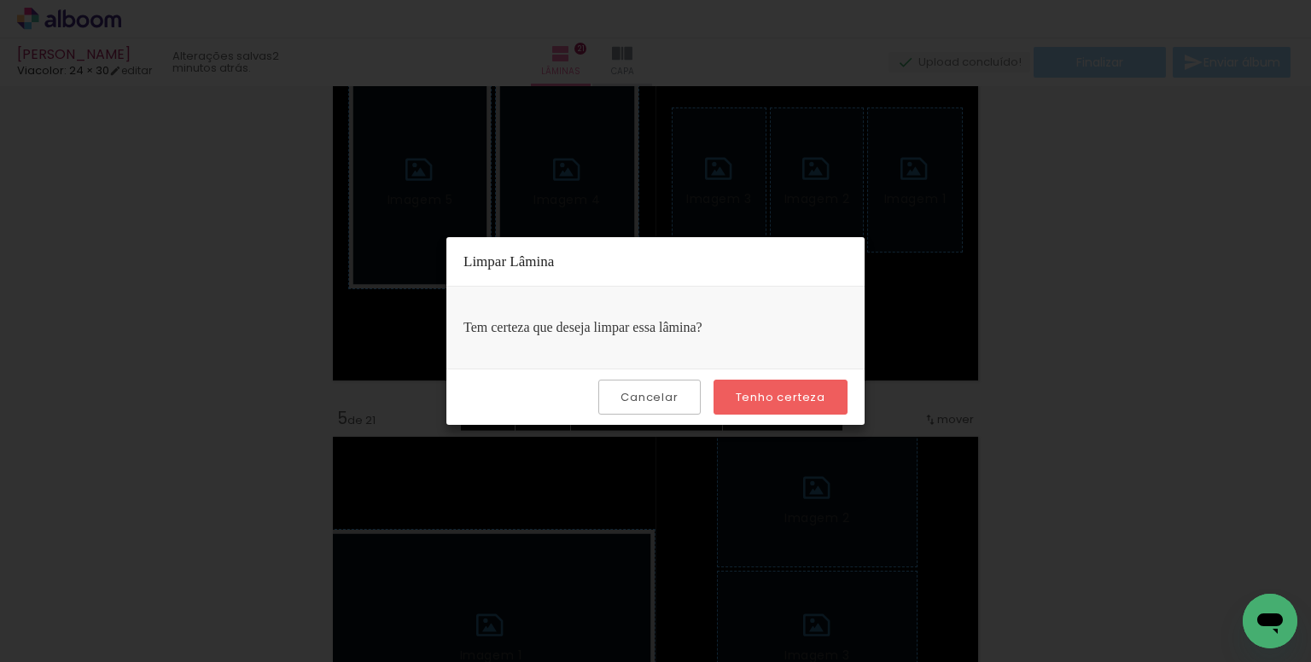
click at [0, 0] on slot "Tenho certeza" at bounding box center [0, 0] width 0 height 0
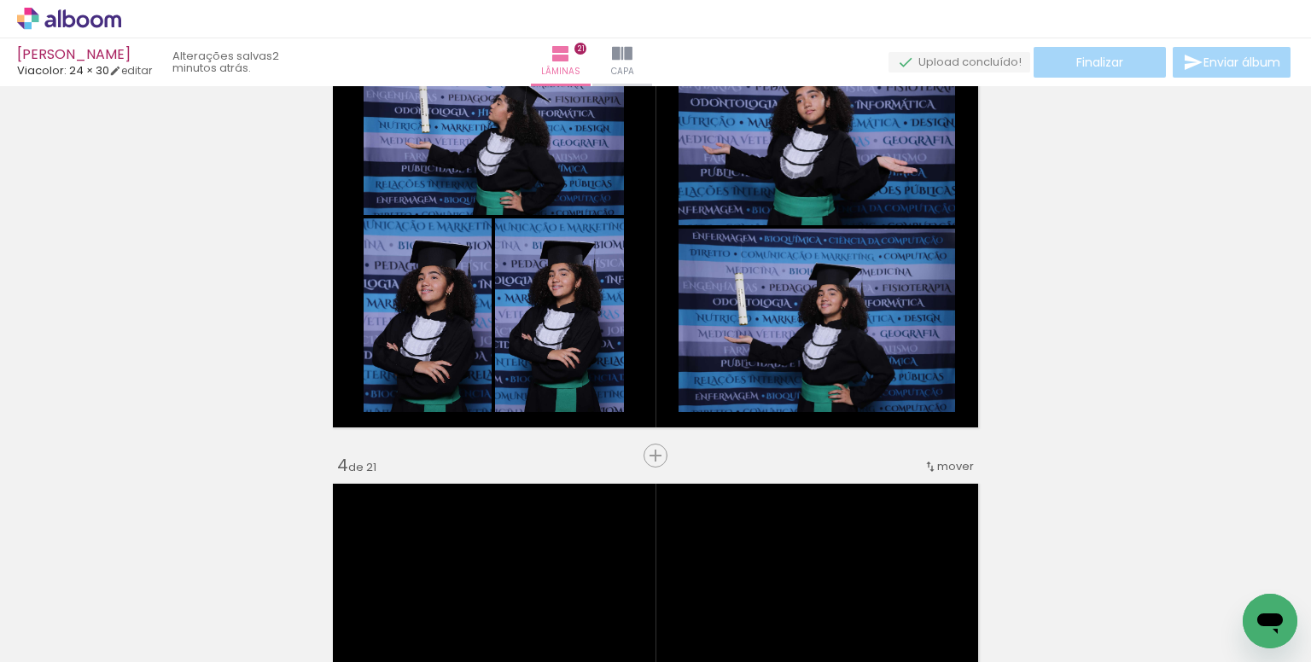
scroll to position [1020, 0]
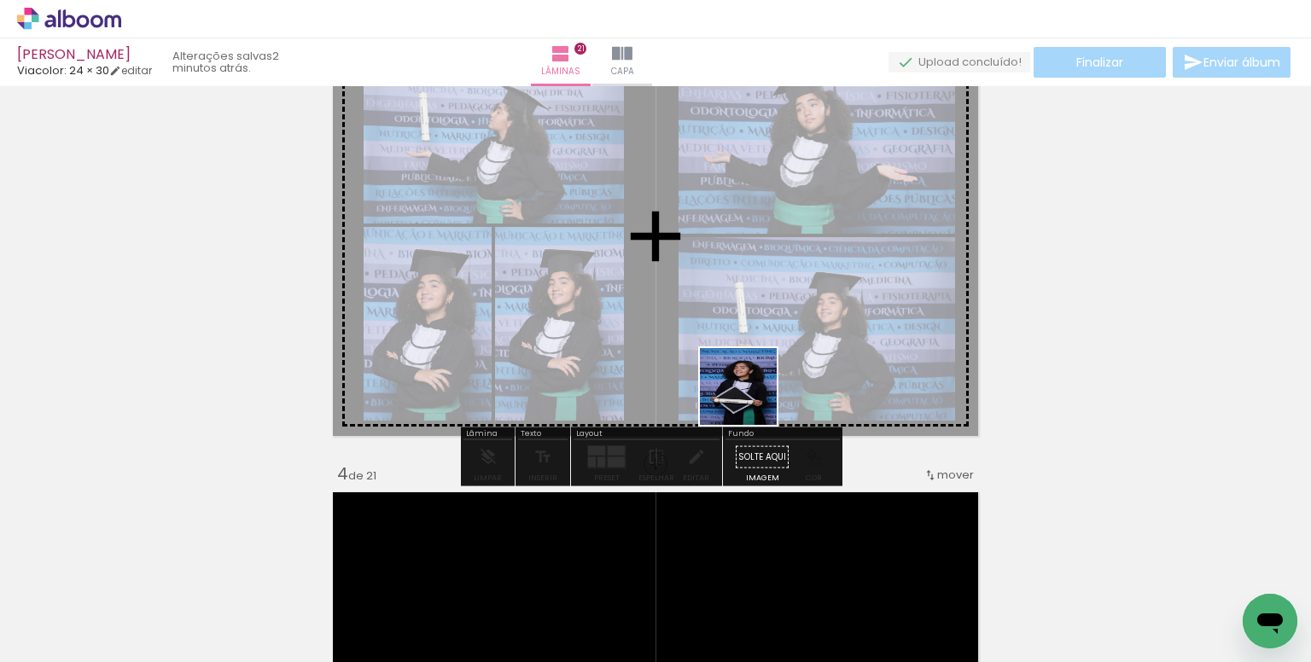
drag, startPoint x: 754, startPoint y: 475, endPoint x: 749, endPoint y: 380, distance: 95.7
click at [749, 380] on quentale-workspace at bounding box center [655, 331] width 1311 height 662
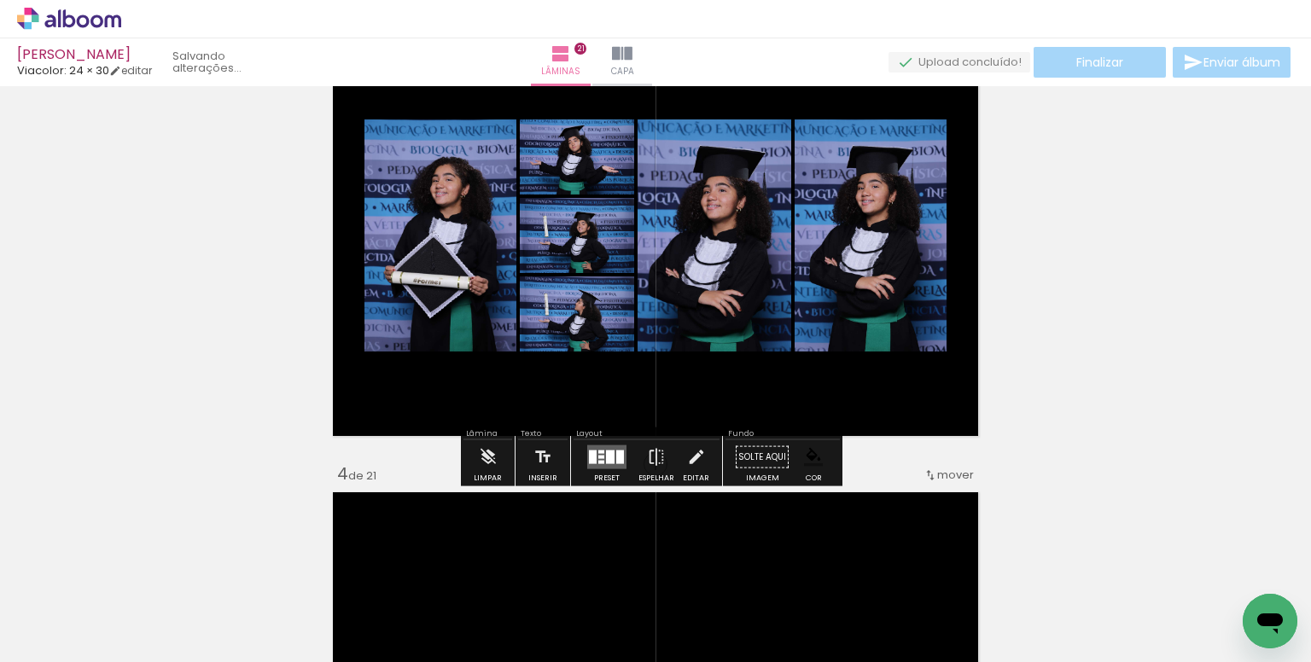
scroll to position [0, 6864]
click at [616, 455] on div at bounding box center [620, 458] width 8 height 14
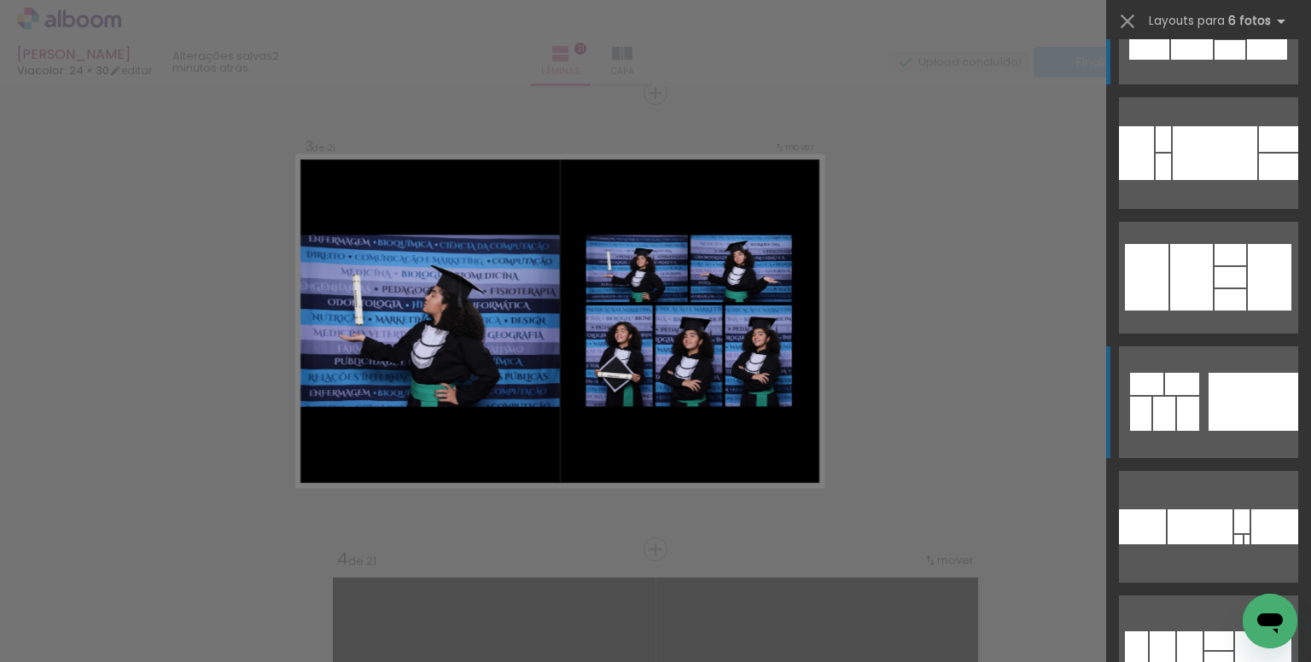
scroll to position [85, 0]
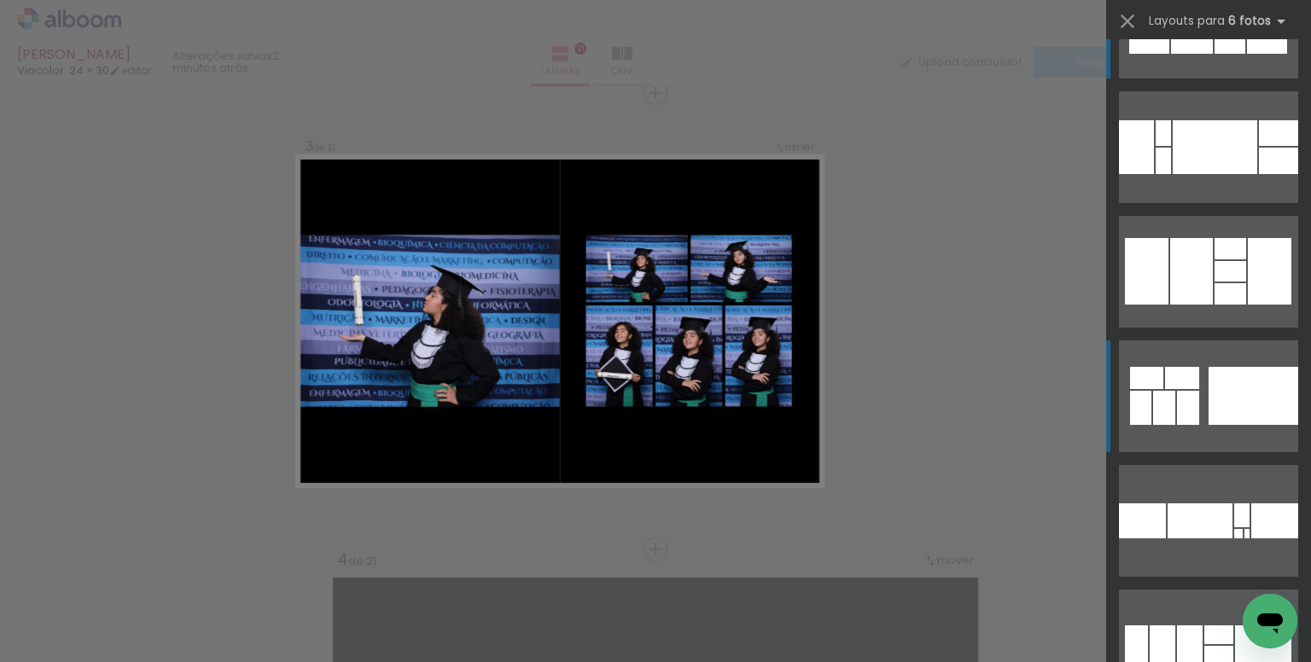
click at [1198, 414] on quentale-layouter at bounding box center [1208, 397] width 179 height 112
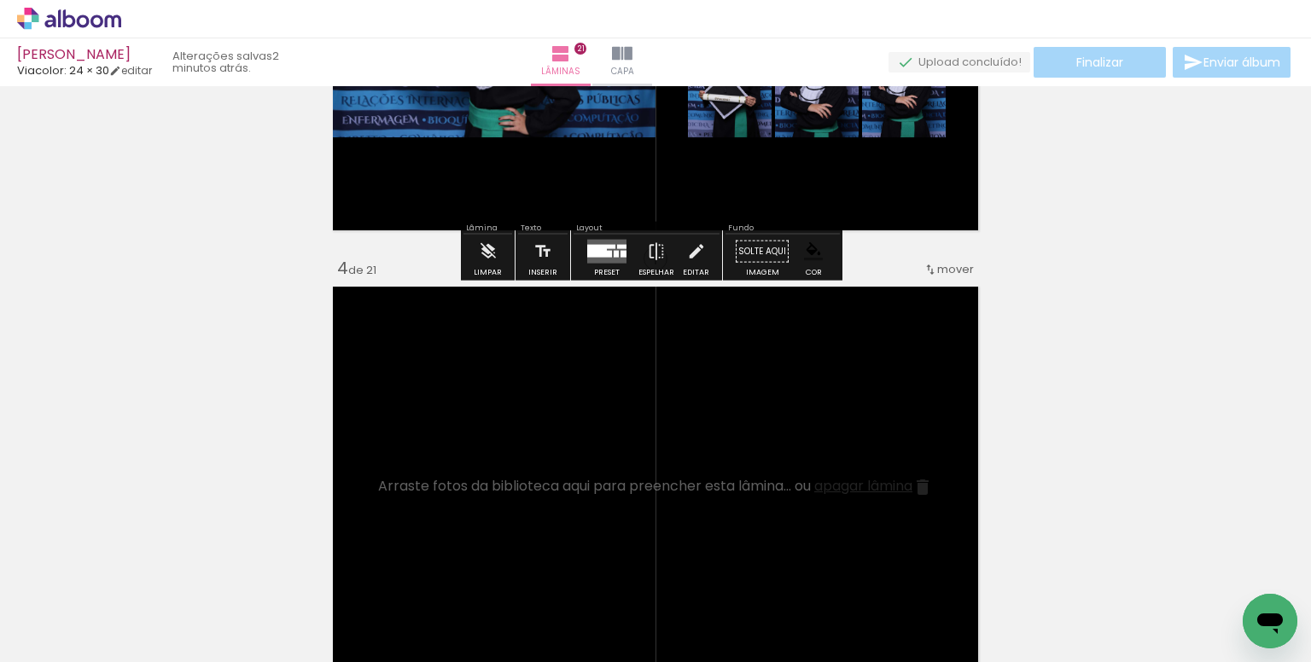
scroll to position [1447, 0]
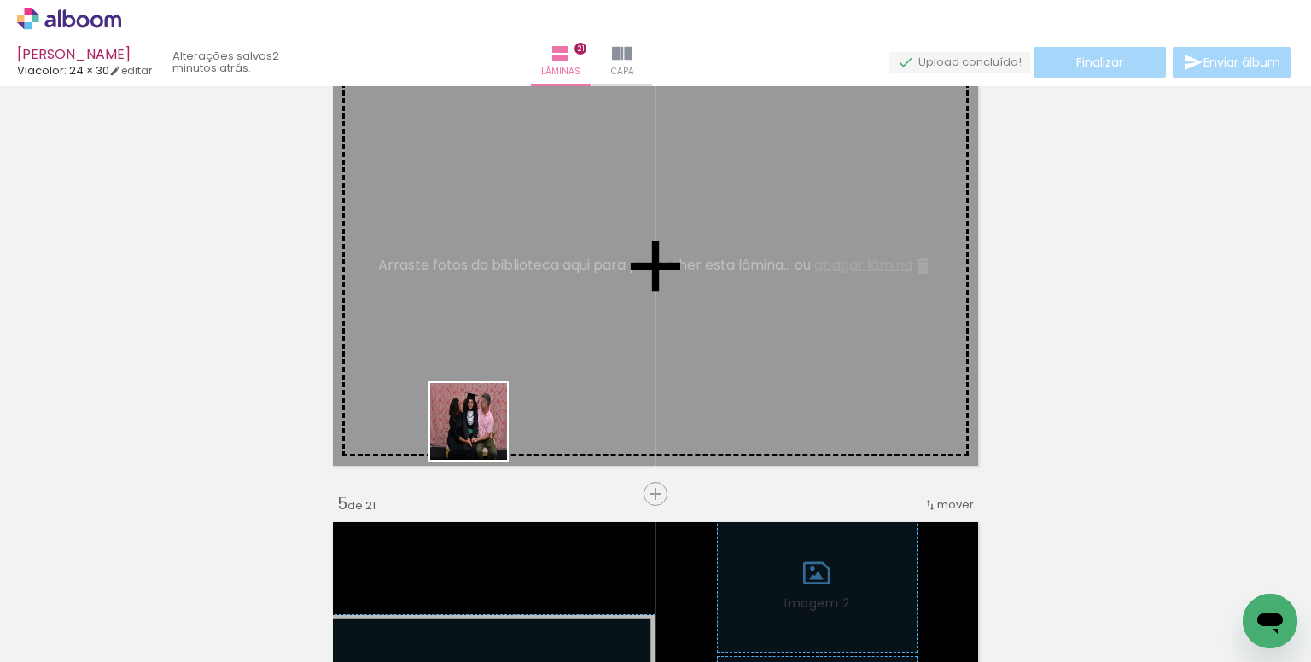
drag, startPoint x: 400, startPoint y: 575, endPoint x: 611, endPoint y: 517, distance: 218.5
click at [509, 370] on quentale-workspace at bounding box center [655, 331] width 1311 height 662
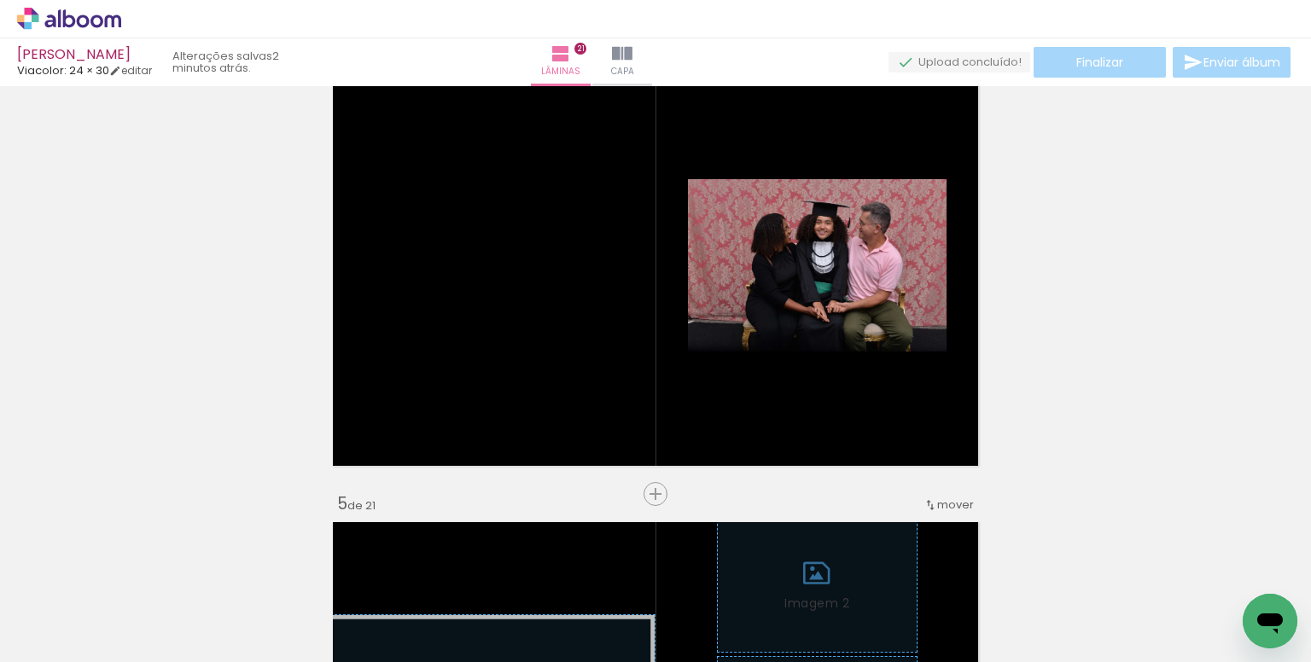
scroll to position [0, 1060]
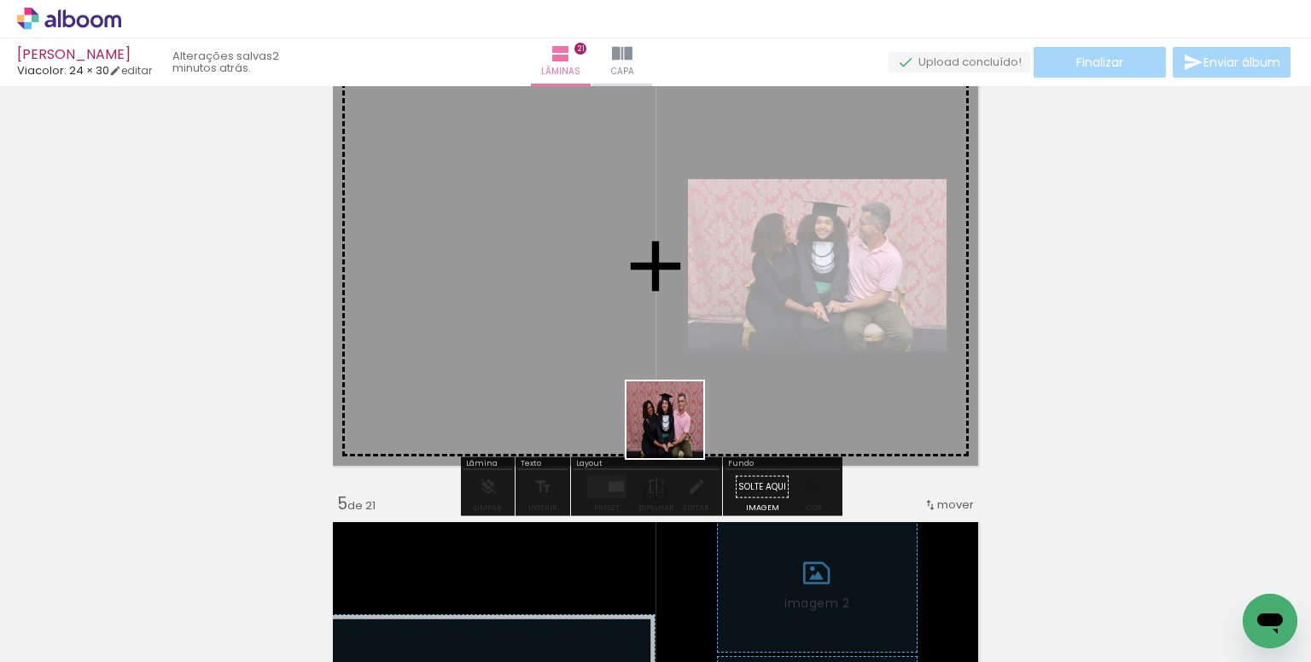
drag, startPoint x: 678, startPoint y: 433, endPoint x: 649, endPoint y: 365, distance: 74.2
click at [649, 365] on quentale-workspace at bounding box center [655, 331] width 1311 height 662
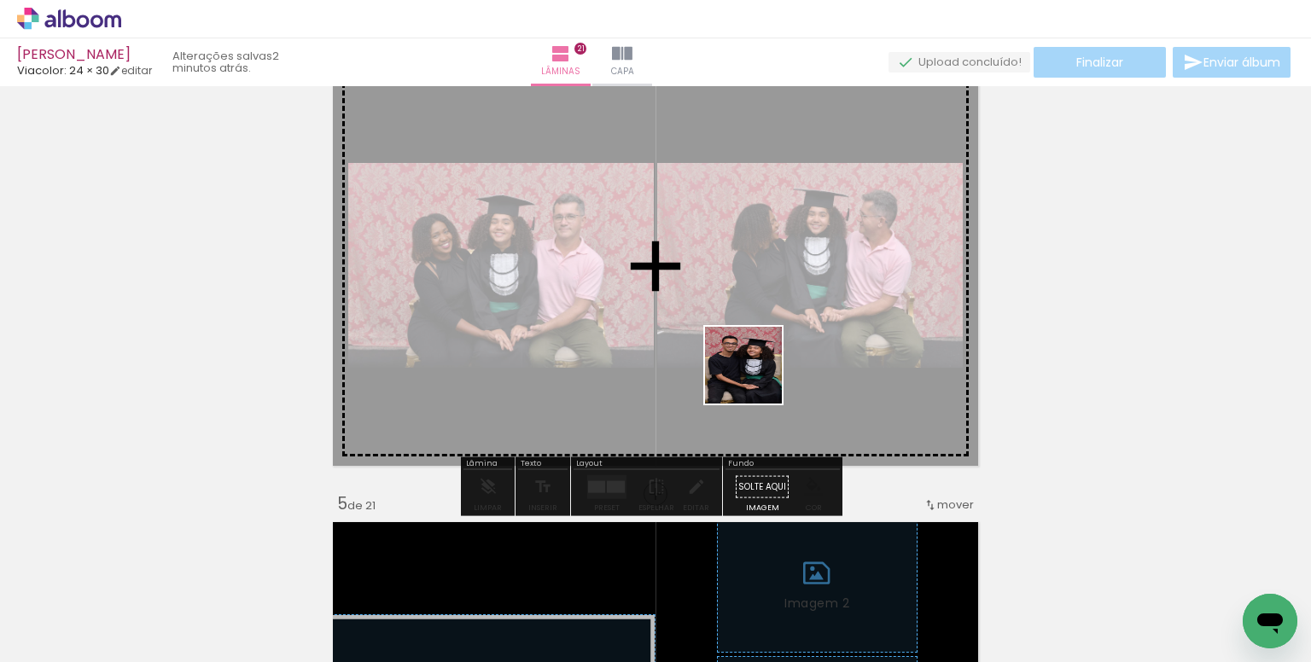
drag, startPoint x: 808, startPoint y: 493, endPoint x: 756, endPoint y: 376, distance: 127.6
click at [756, 376] on quentale-workspace at bounding box center [655, 331] width 1311 height 662
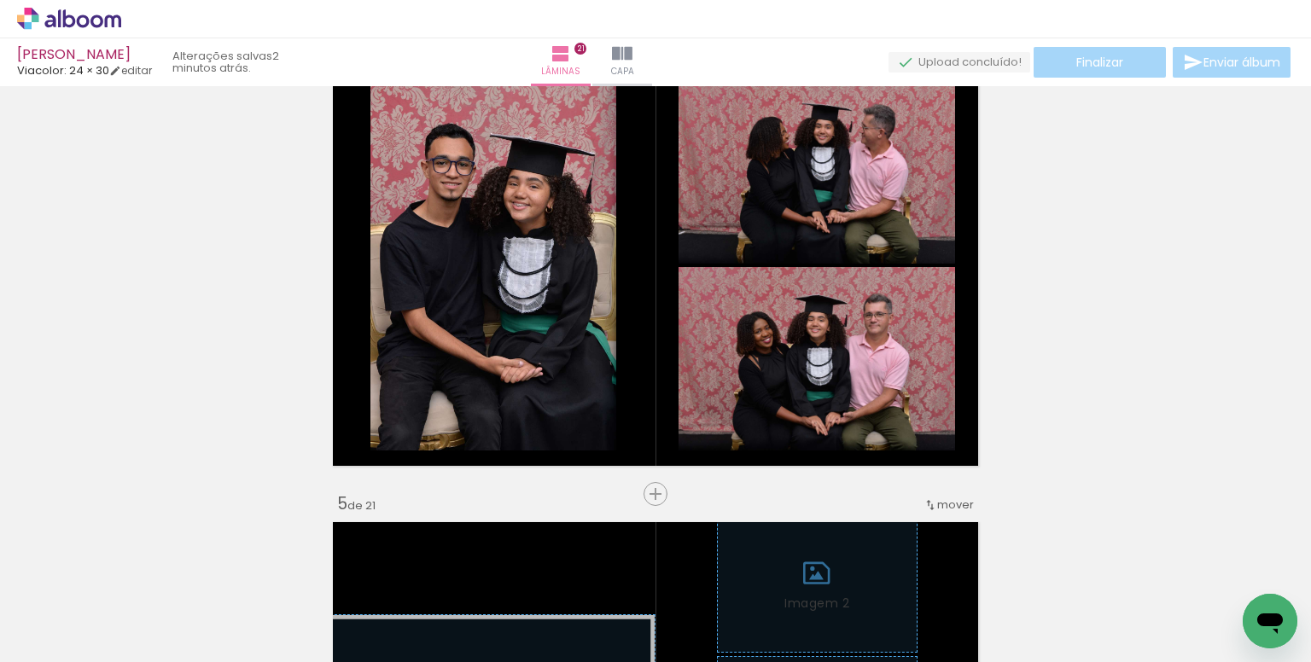
scroll to position [0, 2020]
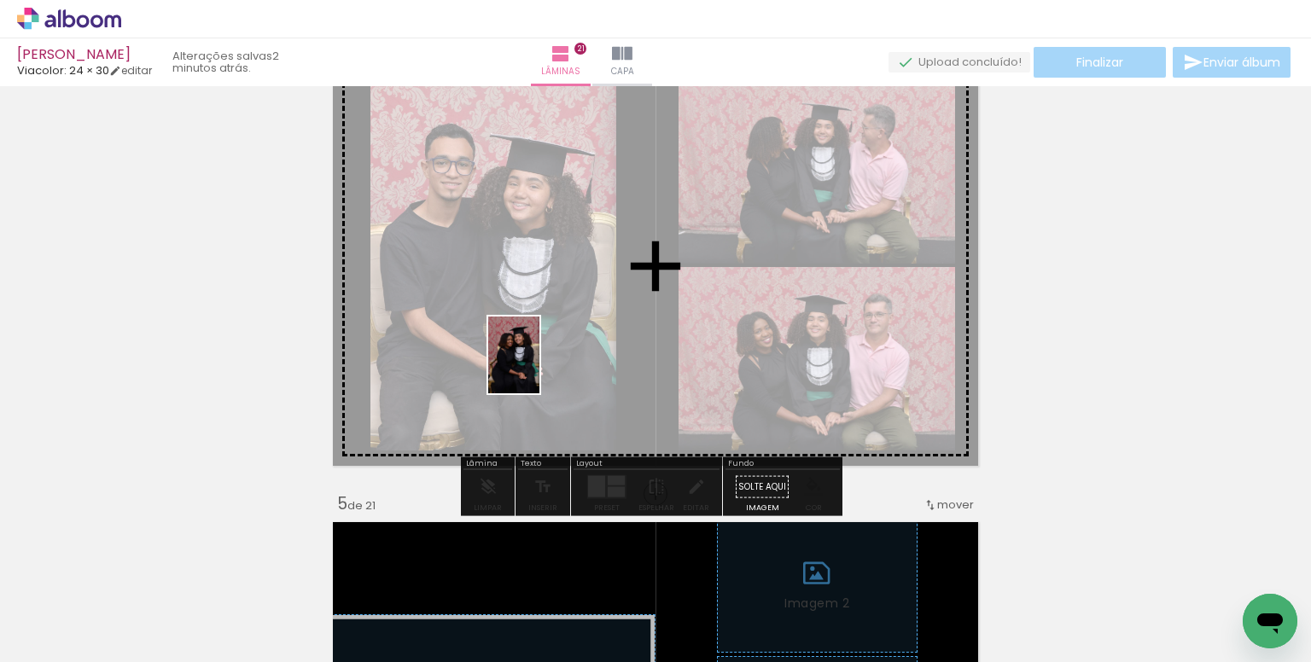
drag, startPoint x: 457, startPoint y: 610, endPoint x: 714, endPoint y: 522, distance: 271.6
click at [543, 368] on quentale-workspace at bounding box center [655, 331] width 1311 height 662
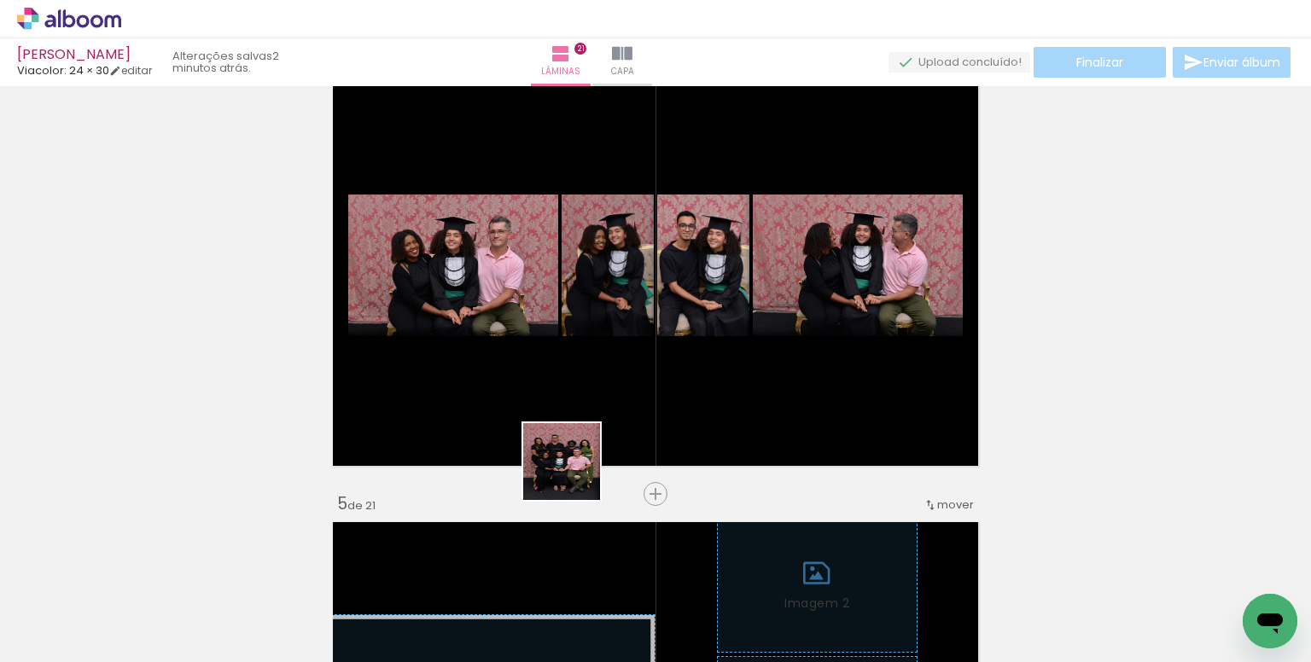
drag, startPoint x: 575, startPoint y: 475, endPoint x: 585, endPoint y: 372, distance: 103.0
click at [585, 372] on quentale-workspace at bounding box center [655, 331] width 1311 height 662
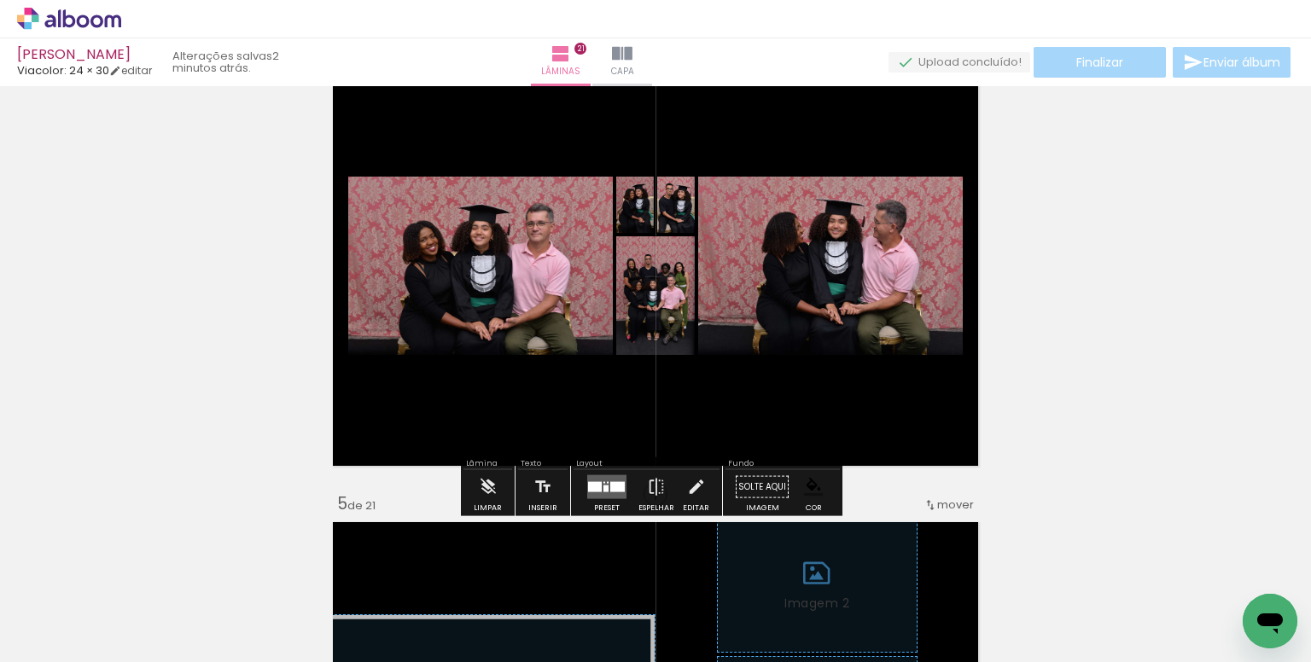
drag, startPoint x: 597, startPoint y: 505, endPoint x: 741, endPoint y: 455, distance: 152.5
click at [0, 0] on slot "Preset" at bounding box center [0, 0] width 0 height 0
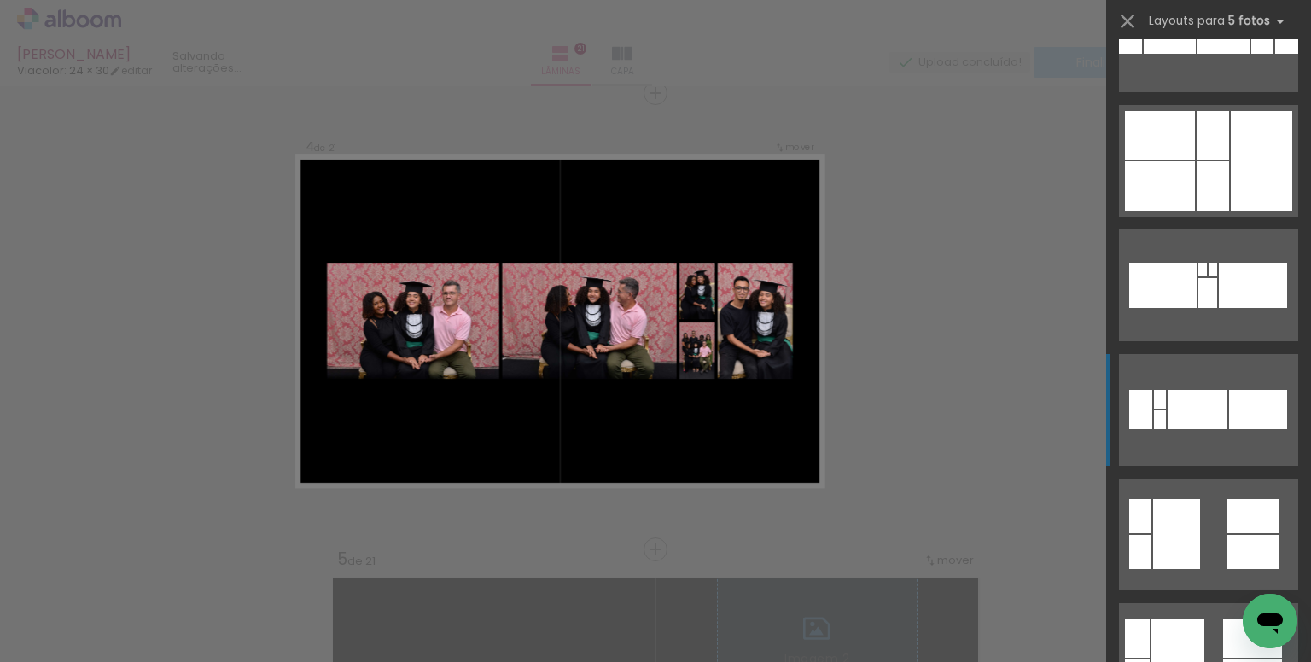
scroll to position [1110, 0]
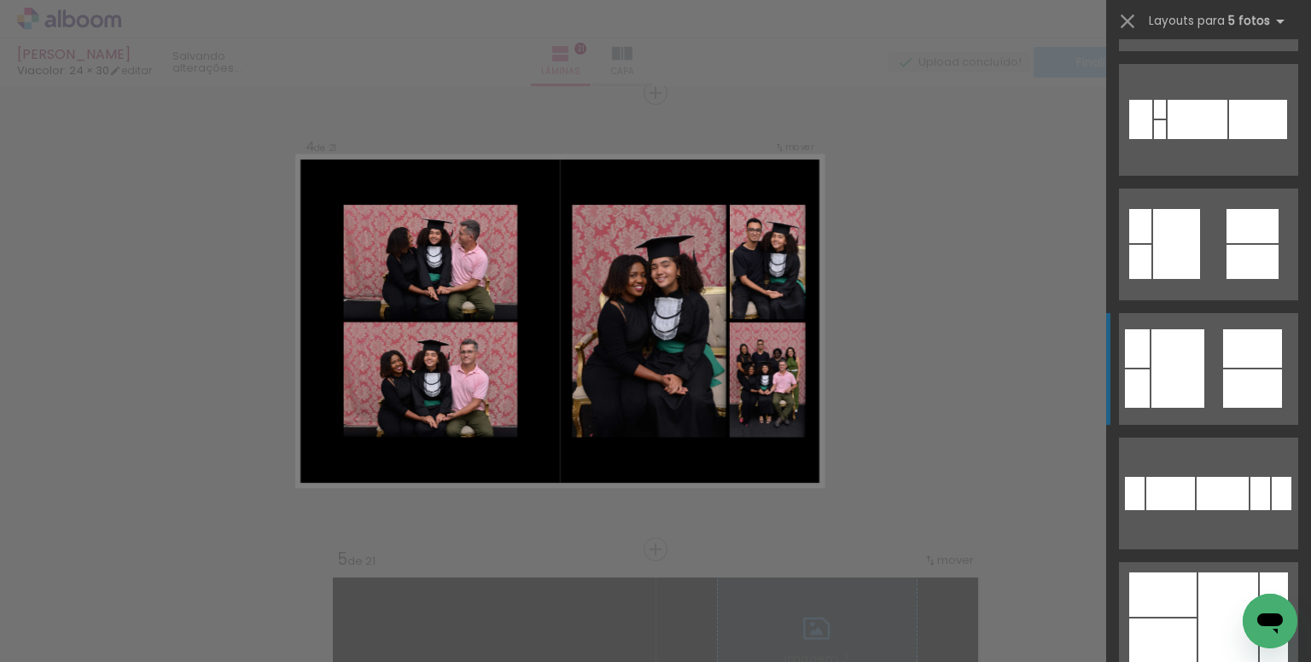
click at [1226, 371] on div at bounding box center [1252, 389] width 59 height 38
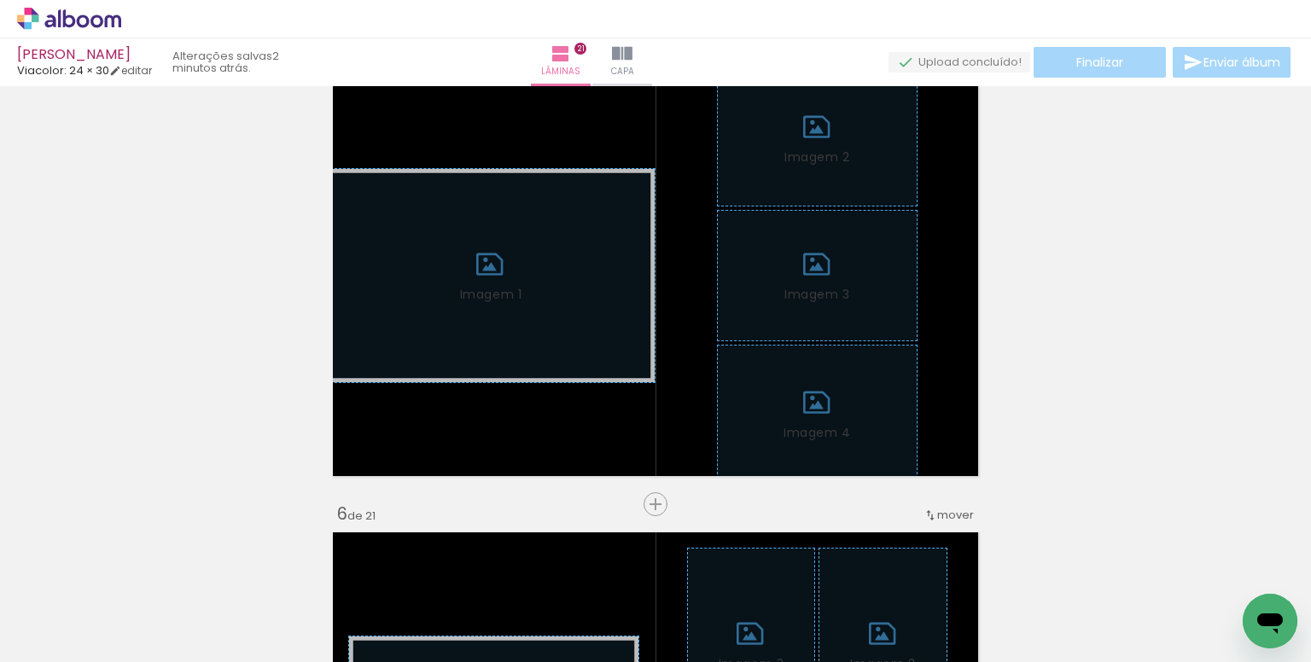
scroll to position [1904, 0]
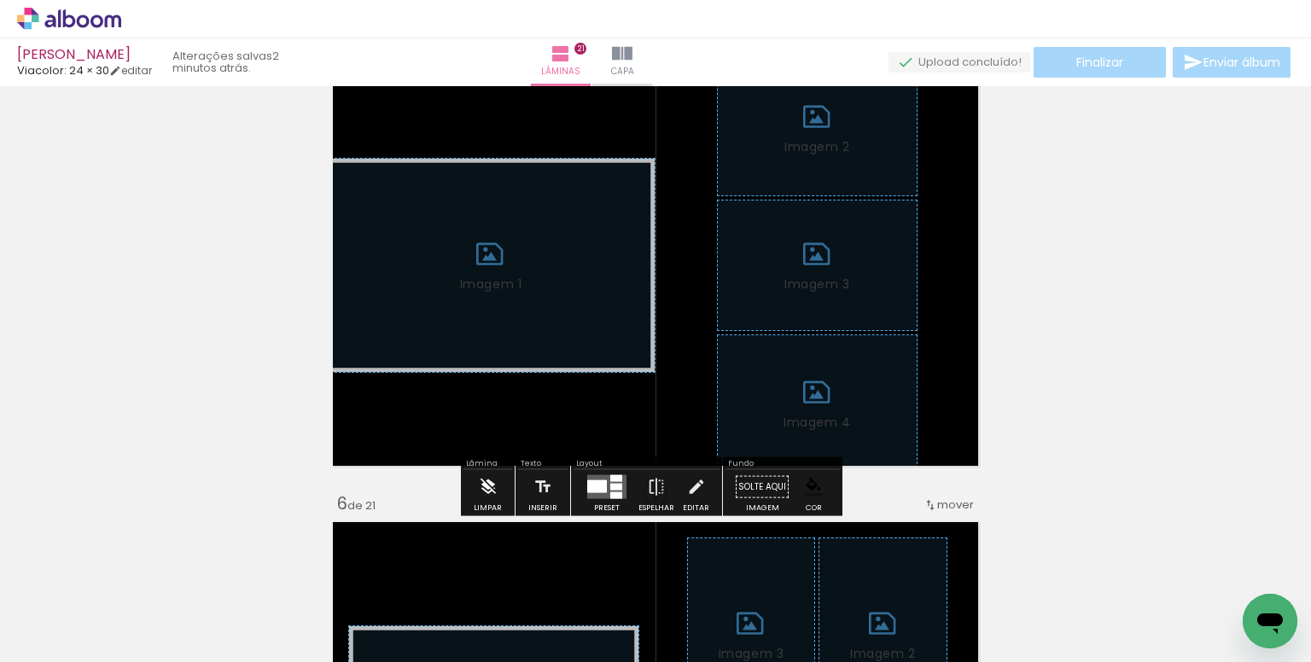
click at [492, 490] on iron-icon at bounding box center [488, 487] width 19 height 34
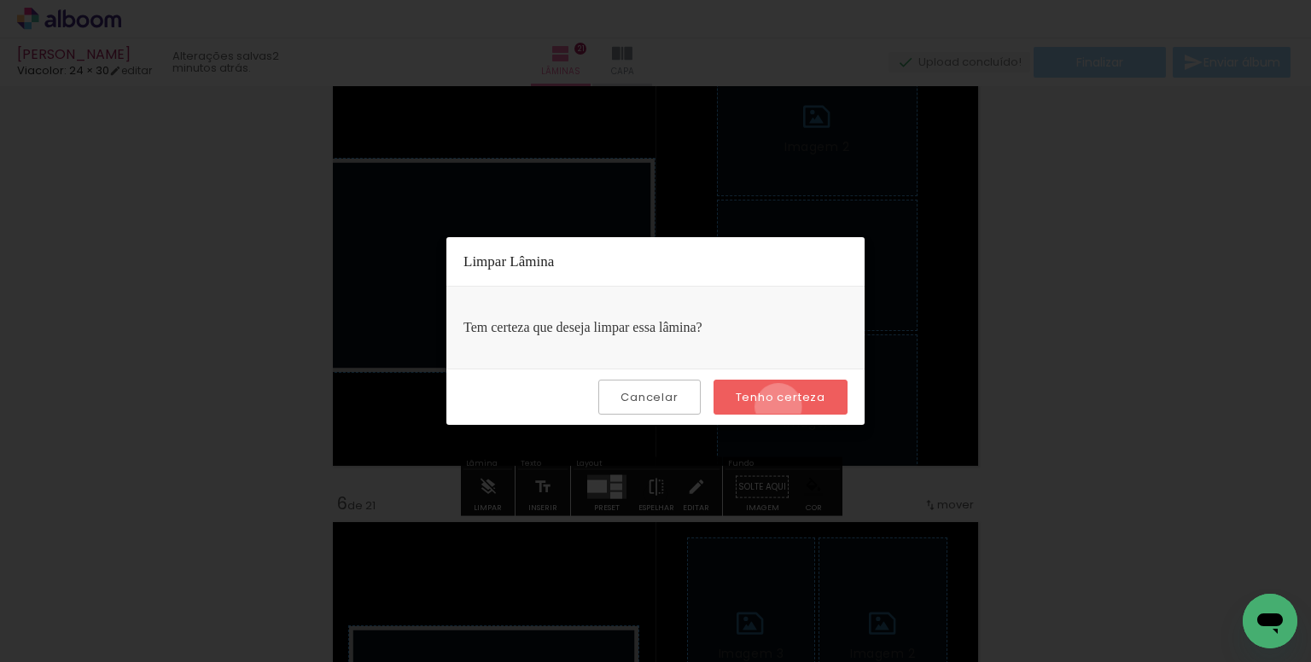
click at [781, 406] on paper-button "Tenho certeza" at bounding box center [781, 397] width 134 height 35
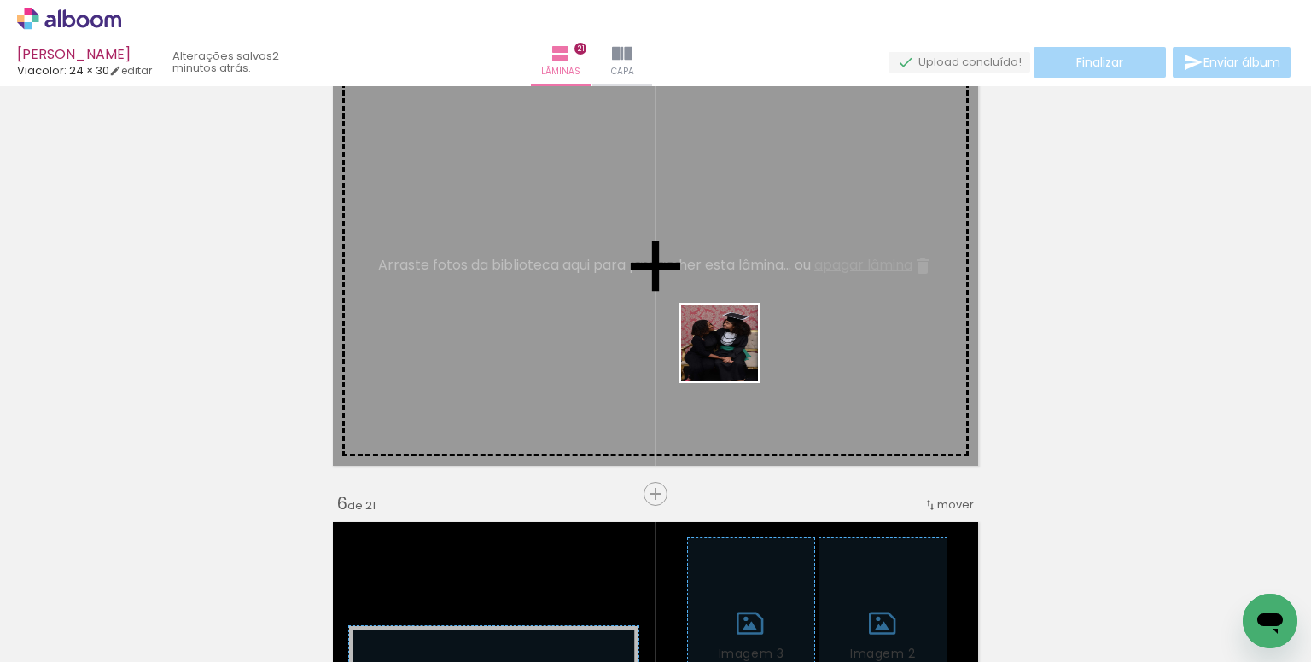
drag, startPoint x: 747, startPoint y: 485, endPoint x: 729, endPoint y: 320, distance: 165.7
click at [729, 320] on quentale-workspace at bounding box center [655, 331] width 1311 height 662
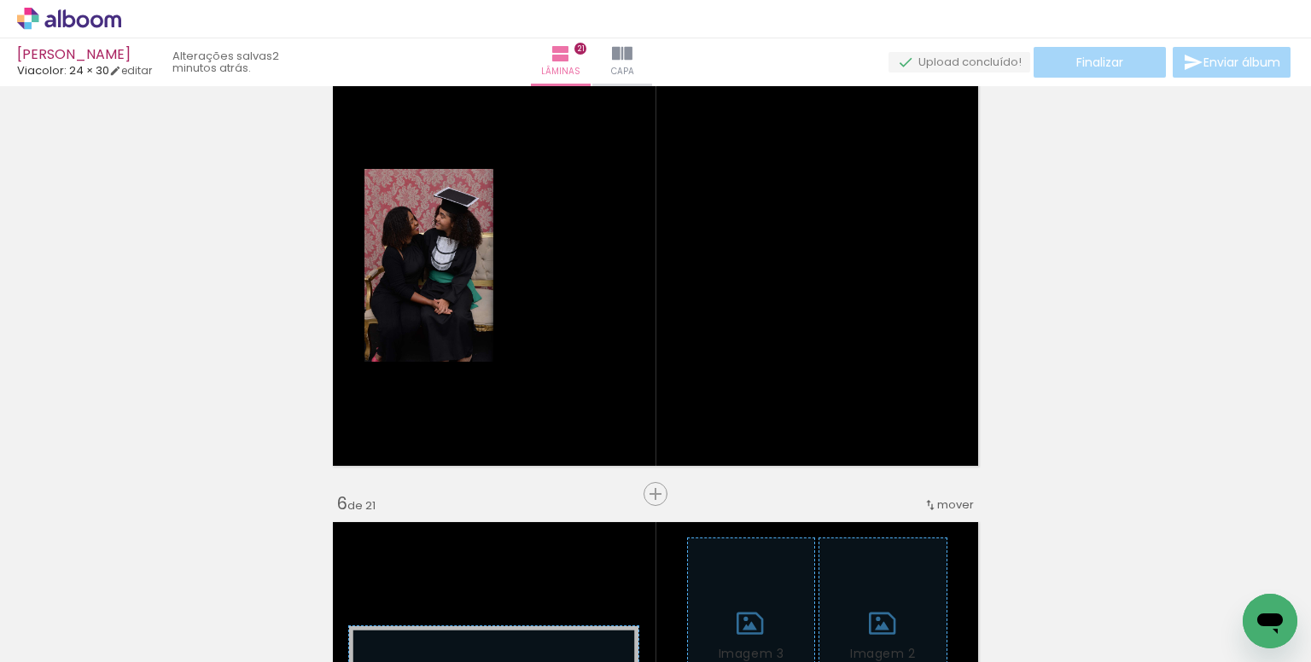
scroll to position [0, 2366]
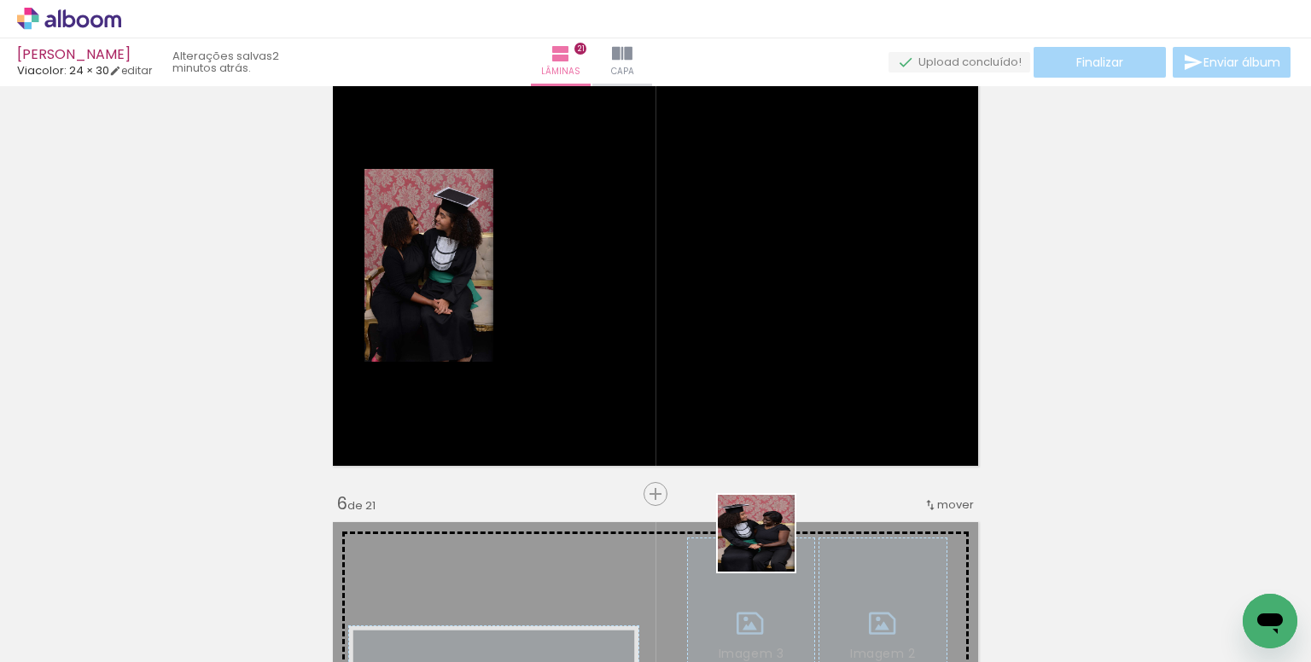
drag, startPoint x: 768, startPoint y: 590, endPoint x: 901, endPoint y: 551, distance: 138.6
click at [778, 339] on quentale-workspace at bounding box center [655, 331] width 1311 height 662
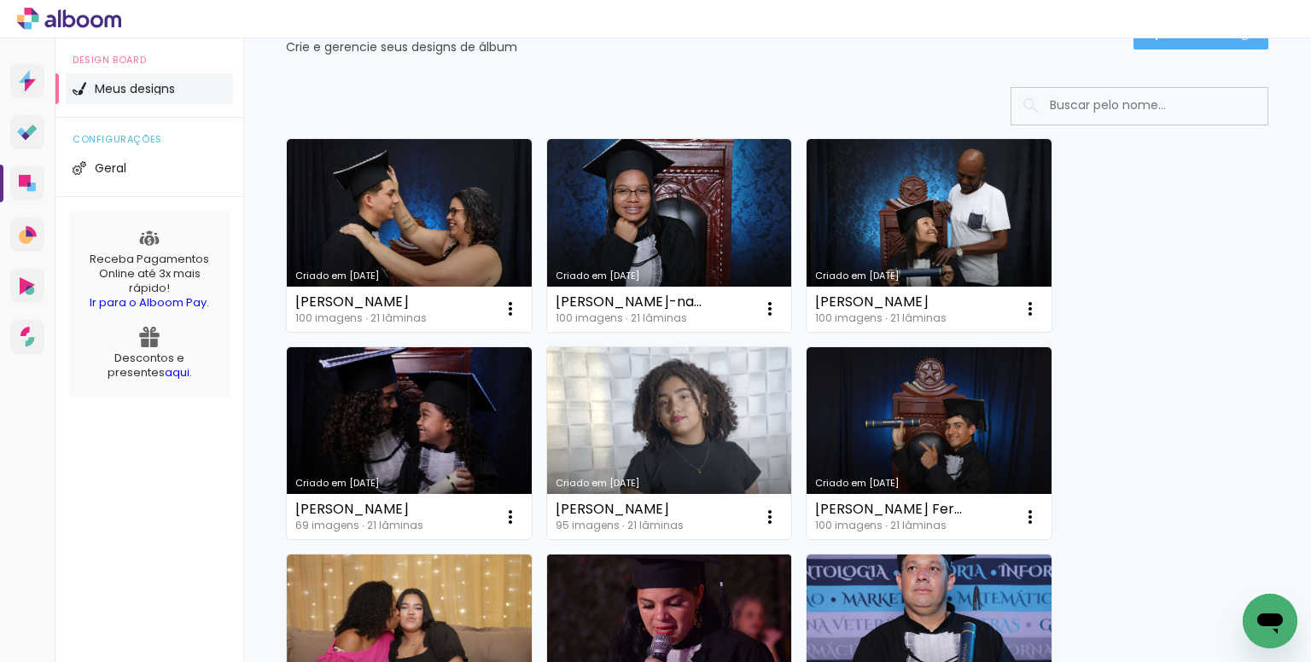
scroll to position [85, 0]
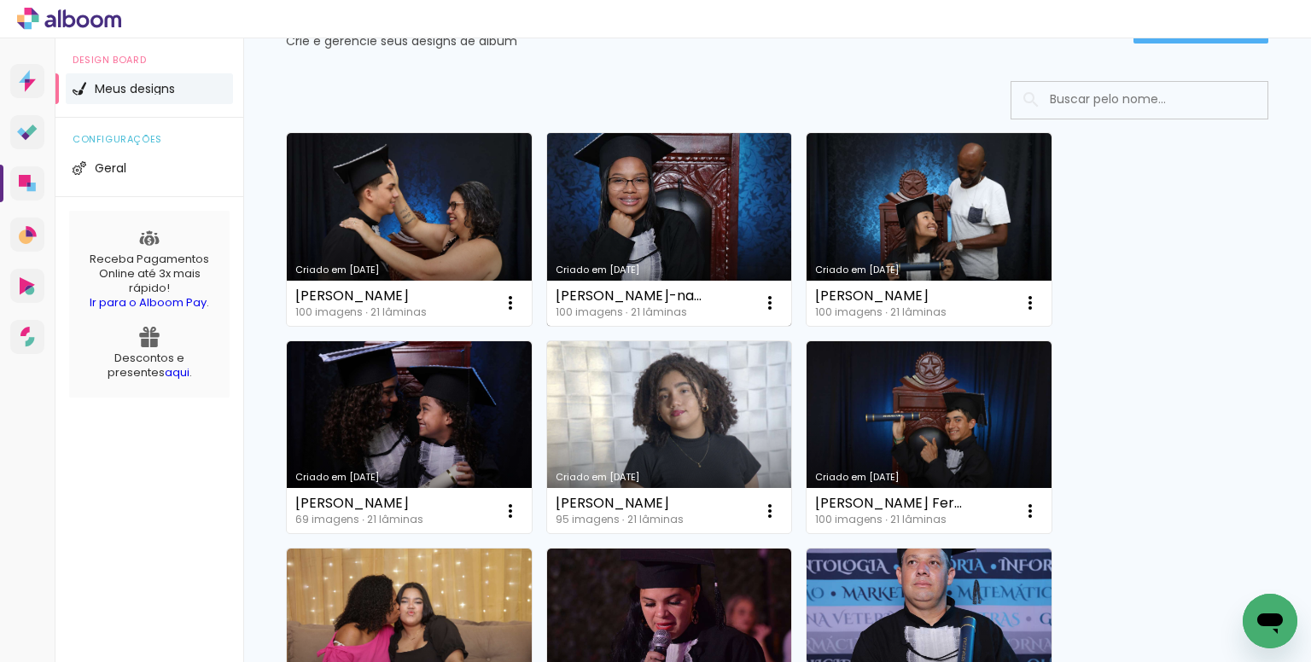
click at [655, 213] on link "Criado em [DATE]" at bounding box center [669, 229] width 245 height 193
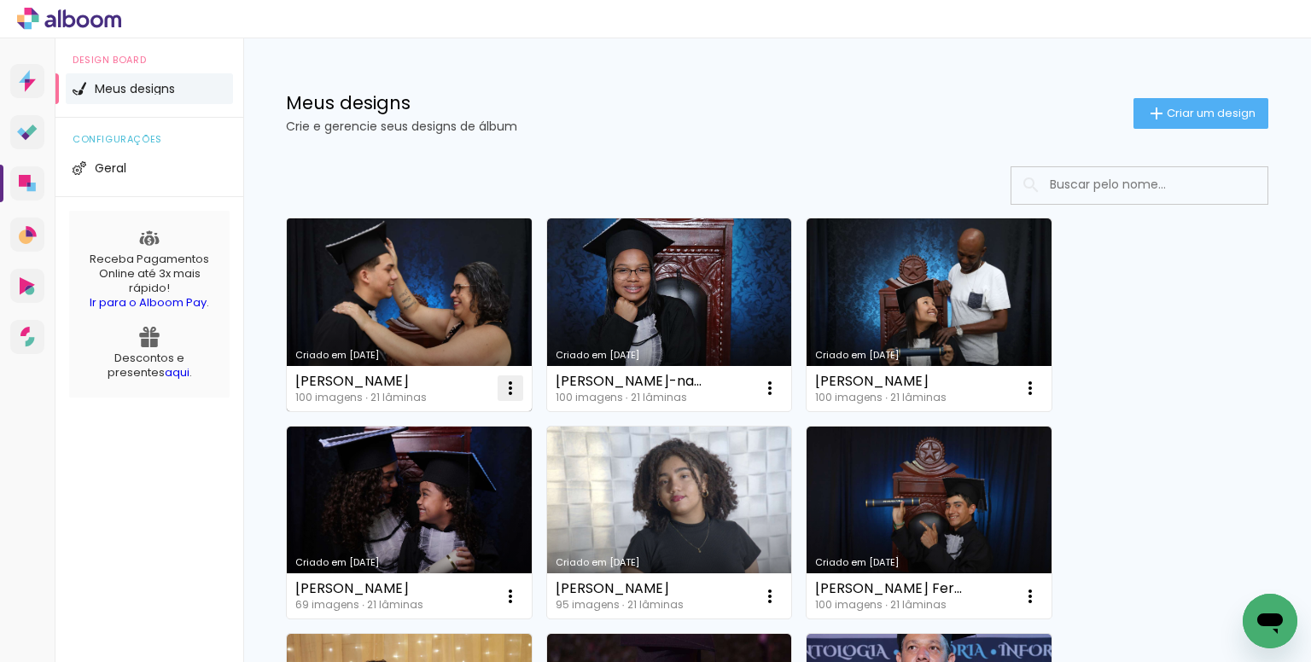
click at [517, 382] on iron-icon at bounding box center [510, 388] width 20 height 20
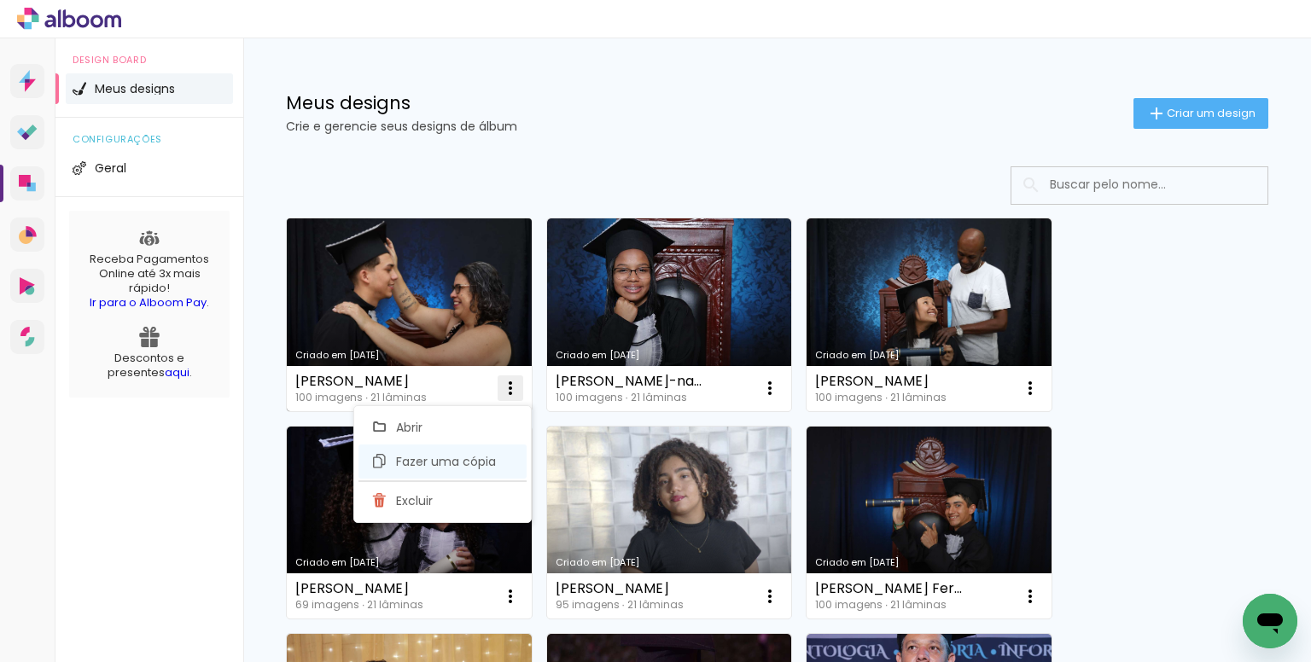
click at [454, 465] on span "Fazer uma cópia" at bounding box center [446, 462] width 100 height 12
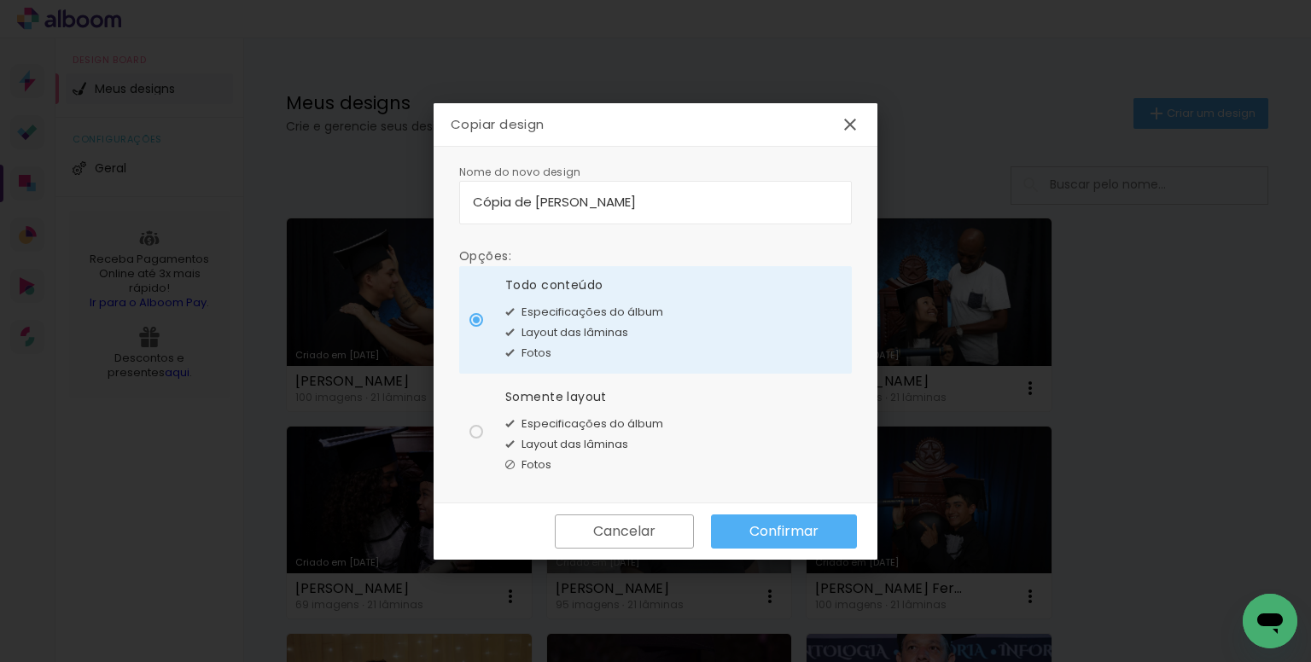
drag, startPoint x: 704, startPoint y: 201, endPoint x: 400, endPoint y: 195, distance: 304.8
click at [400, 195] on body "link( href="../../bower_components/polymer/polymer.html" rel="import" ) picture…" at bounding box center [655, 331] width 1311 height 662
type input "[PERSON_NAME]"
type paper-input "[PERSON_NAME]"
click at [627, 206] on input "[PERSON_NAME]" at bounding box center [655, 202] width 365 height 20
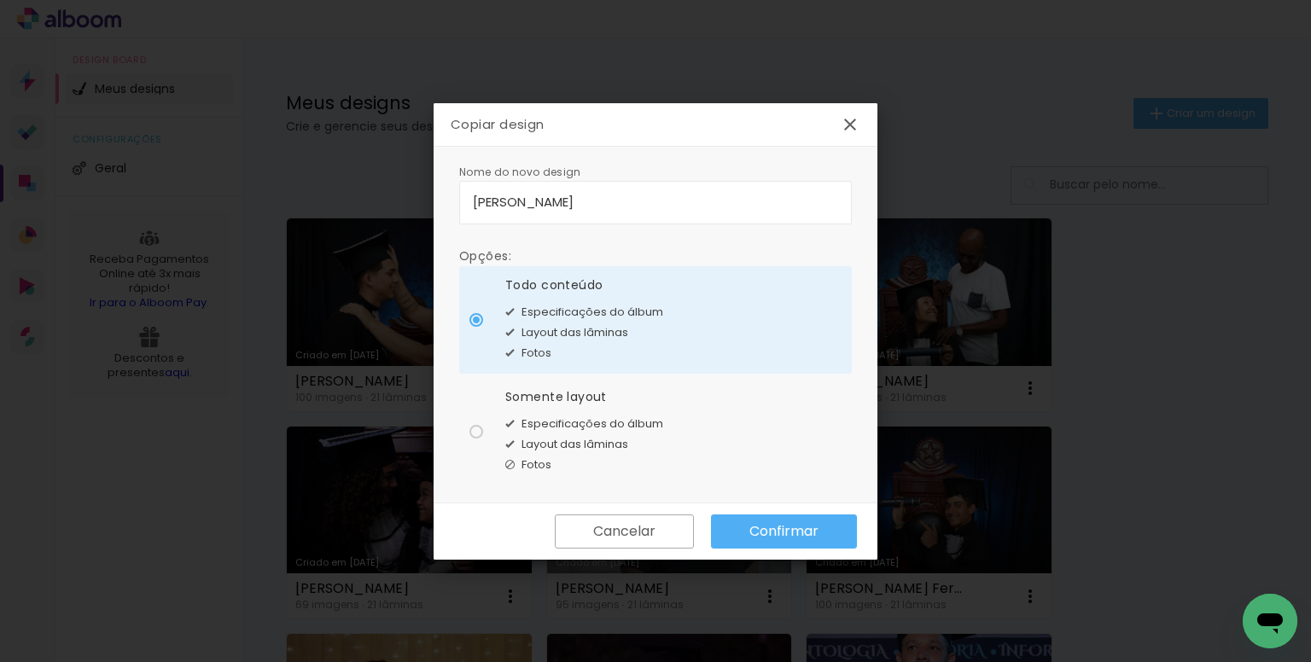
type input "[PERSON_NAME]"
type paper-input "[PERSON_NAME]"
drag, startPoint x: 627, startPoint y: 206, endPoint x: 671, endPoint y: 223, distance: 46.8
click at [627, 206] on input "[PERSON_NAME]" at bounding box center [655, 202] width 365 height 20
type input "[PERSON_NAME]"
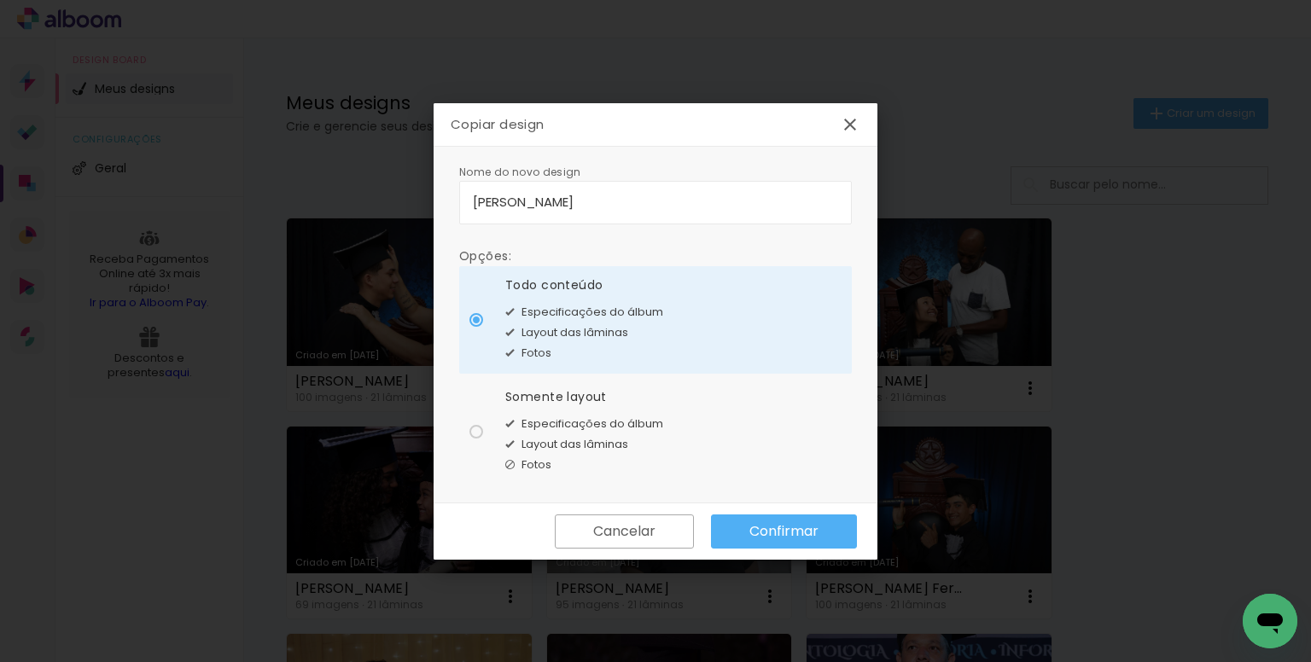
type paper-input "[PERSON_NAME]"
click at [709, 192] on input "[PERSON_NAME]" at bounding box center [655, 202] width 365 height 20
type input "[PERSON_NAME]"
type paper-input "[PERSON_NAME]"
click at [575, 400] on div "Somente layout" at bounding box center [584, 397] width 158 height 18
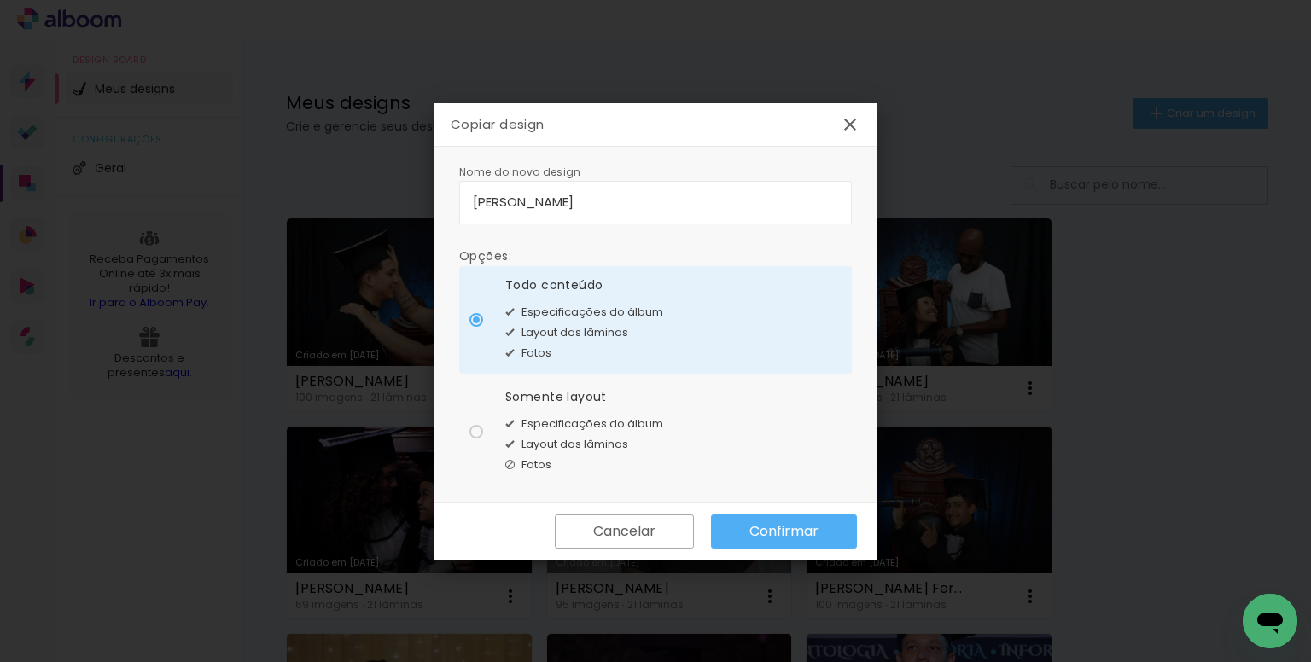
type paper-radio-button "on"
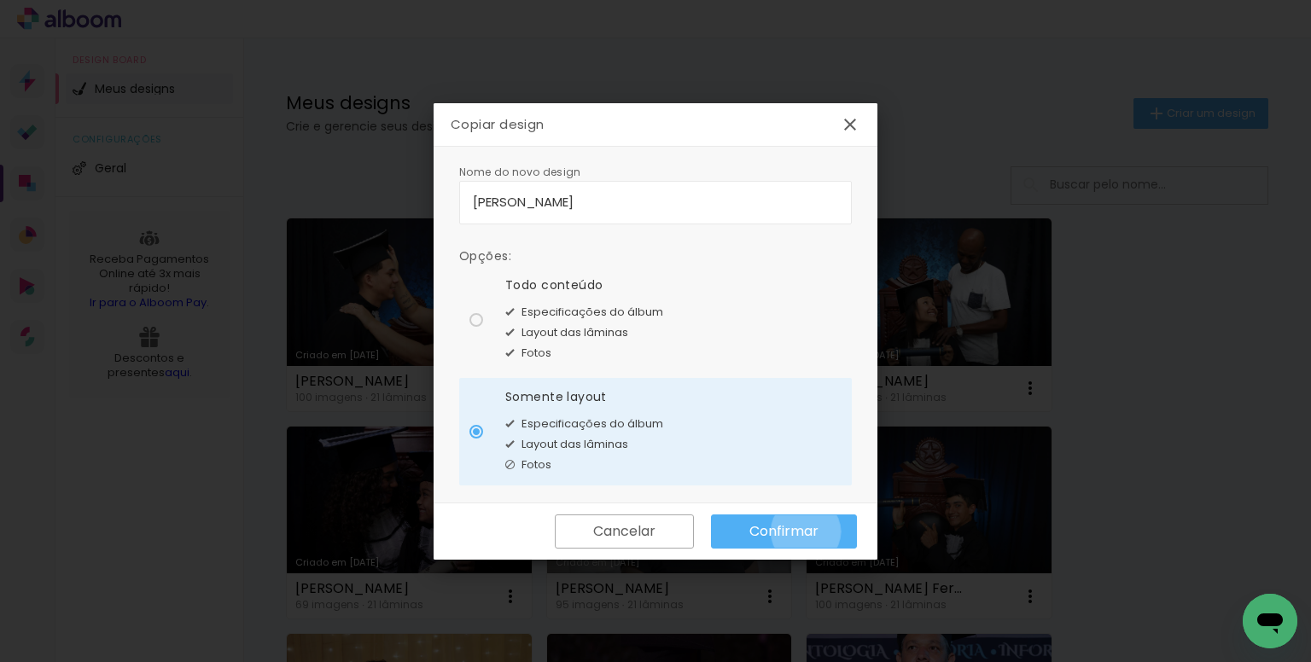
click at [0, 0] on slot "Confirmar" at bounding box center [0, 0] width 0 height 0
